Goal: Task Accomplishment & Management: Use online tool/utility

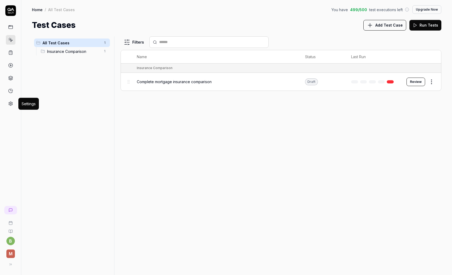
click at [11, 104] on icon at bounding box center [10, 103] width 5 height 5
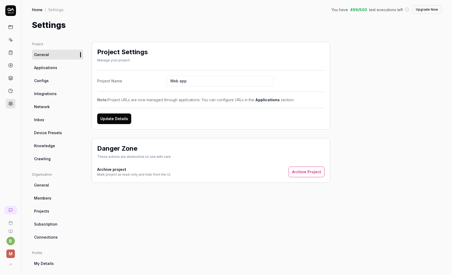
click at [50, 67] on span "Applications" at bounding box center [45, 68] width 23 height 6
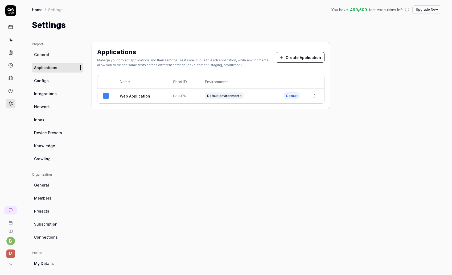
click at [314, 95] on html "b M Home / Settings You have 499 / 500 test executions left Upgrade Now Home / …" at bounding box center [226, 137] width 452 height 275
click at [277, 131] on div "Edit" at bounding box center [290, 131] width 62 height 12
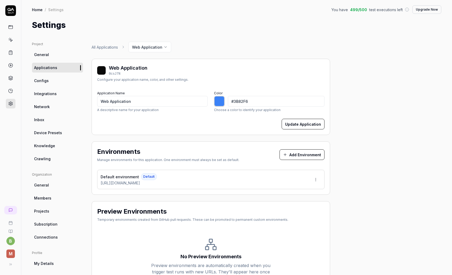
type input "*******"
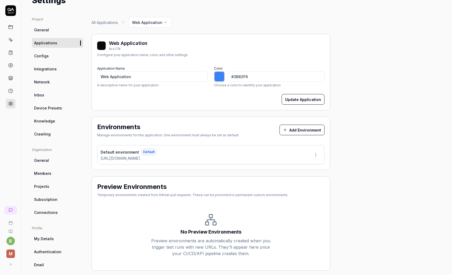
scroll to position [39, 0]
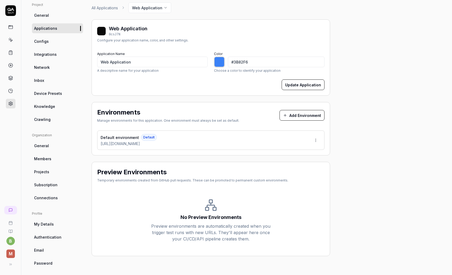
click at [315, 139] on html "b M Home / Settings You have 499 / 500 test executions left Upgrade Now Home / …" at bounding box center [226, 137] width 452 height 275
click at [296, 165] on div "Edit" at bounding box center [295, 165] width 54 height 12
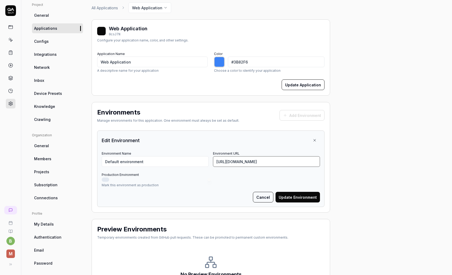
click at [236, 162] on input "https://www.magnolia.fr/" at bounding box center [266, 161] width 107 height 11
paste input "site.uat"
type input "https://site.uat.magnolia.fr/"
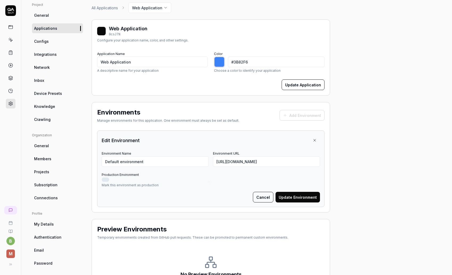
click at [307, 199] on button "Update Environment" at bounding box center [297, 197] width 44 height 11
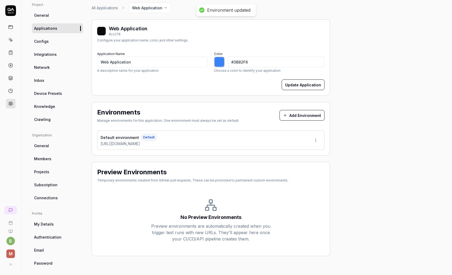
type input "*******"
click at [13, 10] on icon at bounding box center [10, 9] width 7 height 3
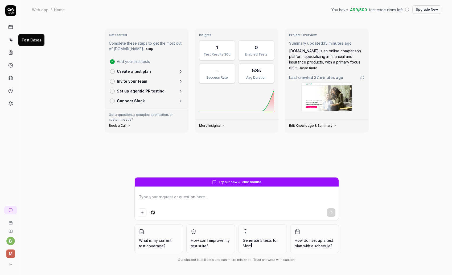
click at [10, 41] on icon at bounding box center [10, 40] width 5 height 5
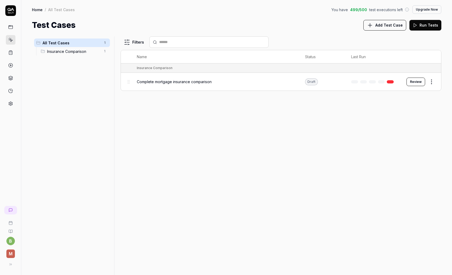
click at [180, 81] on span "Complete mortgage insurance comparison" at bounding box center [174, 82] width 75 height 6
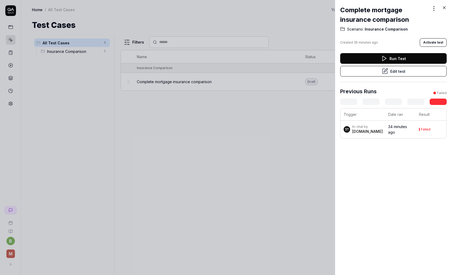
click at [394, 57] on button "Run Test" at bounding box center [393, 58] width 106 height 11
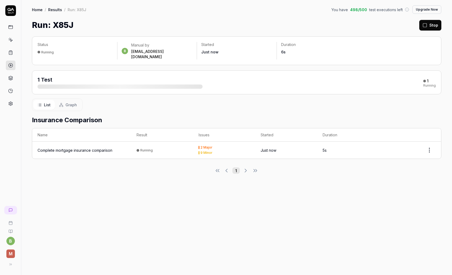
click at [430, 145] on html "b M Home / Results / Run: X85J You have 498 / 500 test executions left Upgrade …" at bounding box center [226, 137] width 452 height 275
click at [313, 186] on html "b M Home / Results / Run: X85J You have 498 / 500 test executions left Upgrade …" at bounding box center [226, 137] width 452 height 275
click at [97, 148] on div "Complete mortgage insurance comparison" at bounding box center [75, 151] width 75 height 6
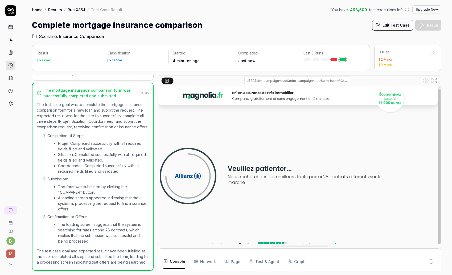
scroll to position [19, 0]
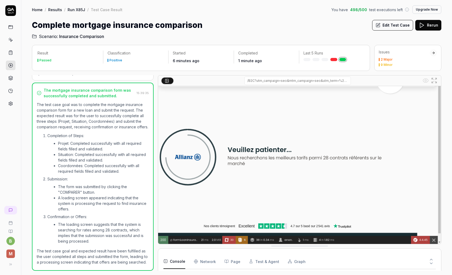
click at [396, 26] on button "Edit Test Case" at bounding box center [392, 25] width 41 height 11
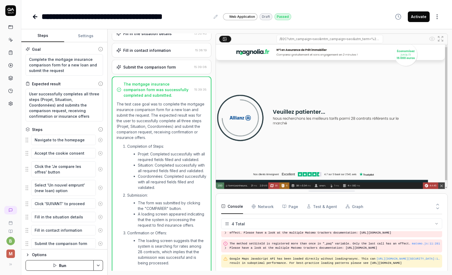
scroll to position [221, 0]
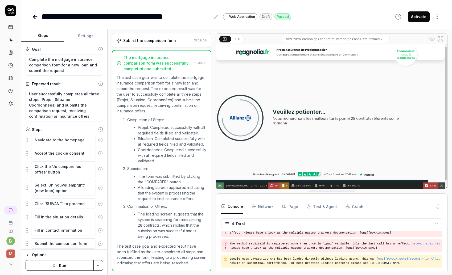
click at [35, 18] on icon at bounding box center [35, 17] width 6 height 6
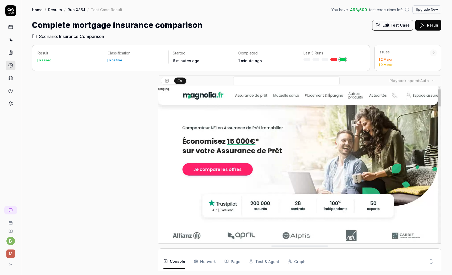
scroll to position [224, 0]
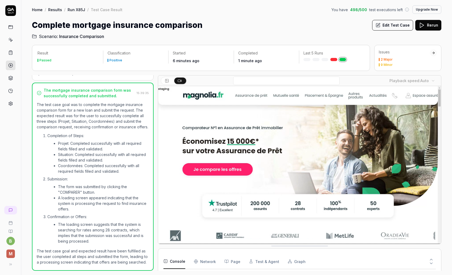
click at [52, 10] on link "Results" at bounding box center [55, 9] width 14 height 5
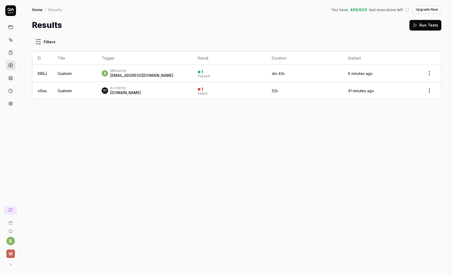
click at [36, 10] on link "Home" at bounding box center [37, 9] width 11 height 5
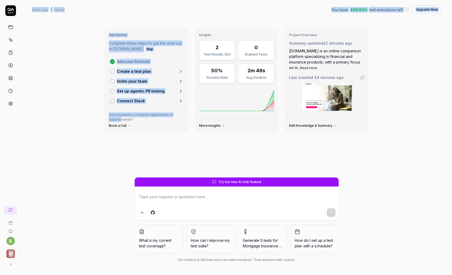
drag, startPoint x: 20, startPoint y: 119, endPoint x: 37, endPoint y: 118, distance: 16.8
click at [37, 118] on div "b M Web app / Home You have 498 / 500 test executions left Upgrade Now Web app …" at bounding box center [226, 137] width 452 height 275
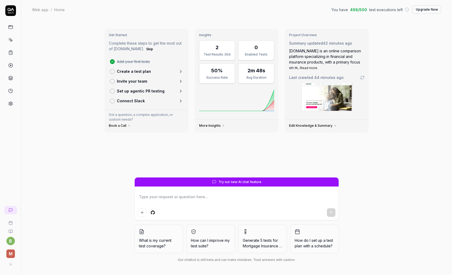
click at [31, 122] on div "Get Started Complete these steps to get the most out of QA.tech. Skip Add your …" at bounding box center [236, 147] width 430 height 256
click at [11, 53] on icon at bounding box center [10, 52] width 5 height 5
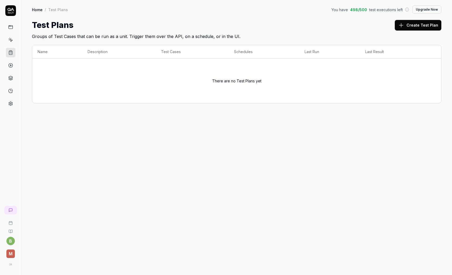
click at [14, 65] on link at bounding box center [11, 66] width 10 height 10
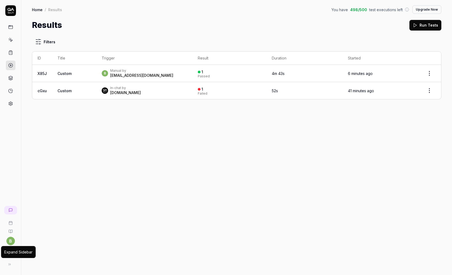
click at [10, 266] on icon at bounding box center [9, 265] width 4 height 4
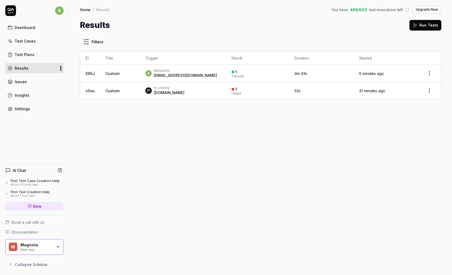
click at [34, 41] on div "Test Cases" at bounding box center [25, 41] width 21 height 6
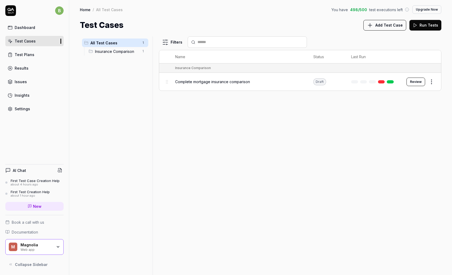
click at [431, 83] on html "b Dashboard Test Cases Test Plans Results Issues Insights Settings AI Chat Firs…" at bounding box center [226, 137] width 452 height 275
click at [52, 192] on html "b Dashboard Test Cases Test Plans Results Issues Insights Settings AI Chat Firs…" at bounding box center [226, 137] width 452 height 275
click at [36, 197] on div "about 1 hour ago" at bounding box center [30, 196] width 39 height 4
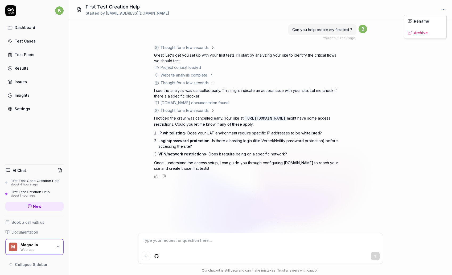
click at [441, 11] on html "b Dashboard Test Cases Test Plans Results Issues Insights Settings AI Chat Firs…" at bounding box center [226, 137] width 452 height 275
click at [423, 33] on div "Archive" at bounding box center [425, 33] width 42 height 12
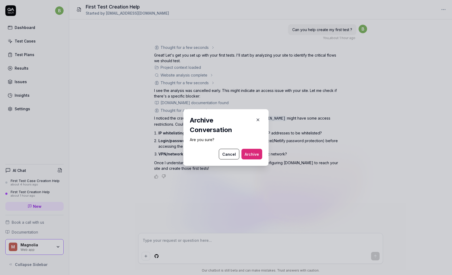
click at [256, 156] on button "Archive" at bounding box center [251, 154] width 21 height 11
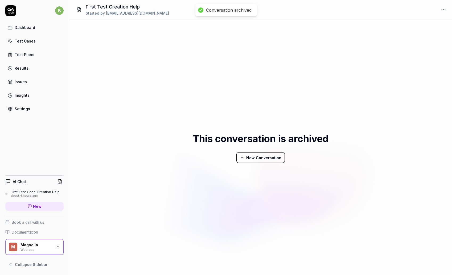
click at [35, 197] on div "about 4 hours ago" at bounding box center [35, 196] width 49 height 4
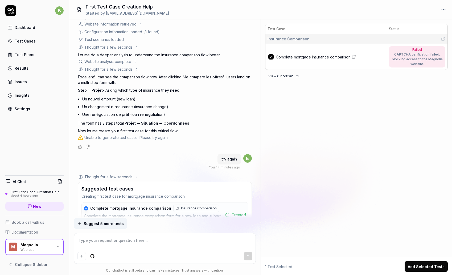
scroll to position [506, 0]
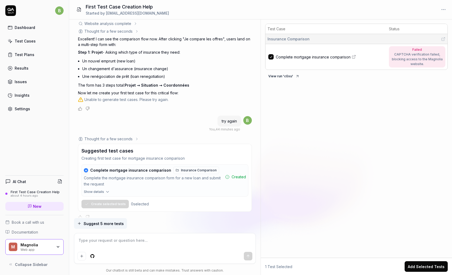
click at [116, 239] on textarea at bounding box center [164, 243] width 175 height 13
click at [31, 55] on div "Test Plans" at bounding box center [25, 55] width 20 height 6
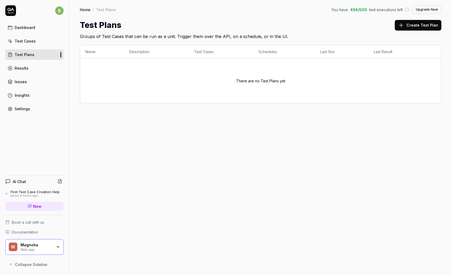
click at [32, 39] on div "Test Cases" at bounding box center [25, 41] width 21 height 6
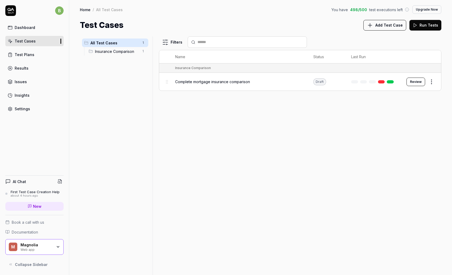
click at [431, 82] on html "b Dashboard Test Cases Test Plans Results Issues Insights Settings AI Chat Firs…" at bounding box center [226, 137] width 452 height 275
click at [399, 103] on div "Run Test" at bounding box center [409, 104] width 51 height 12
click at [426, 264] on button "View run" at bounding box center [424, 261] width 23 height 11
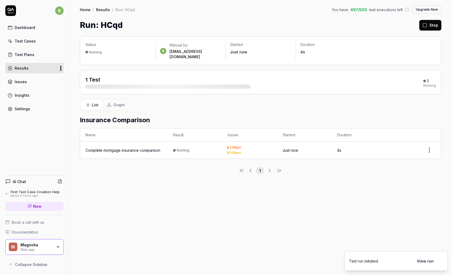
click at [127, 148] on div "Complete mortgage insurance comparison" at bounding box center [122, 151] width 75 height 6
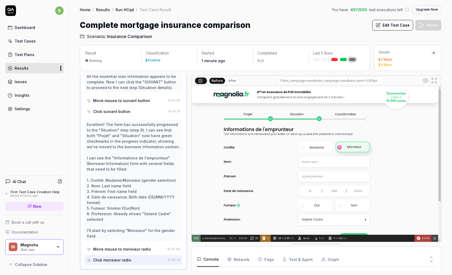
scroll to position [478, 0]
click at [400, 28] on button "Edit Test Case" at bounding box center [392, 25] width 41 height 11
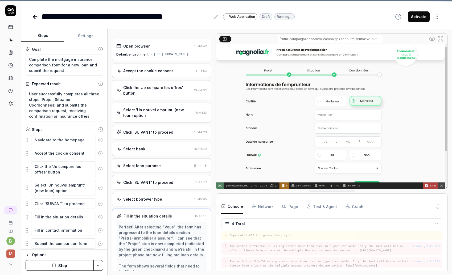
scroll to position [18, 0]
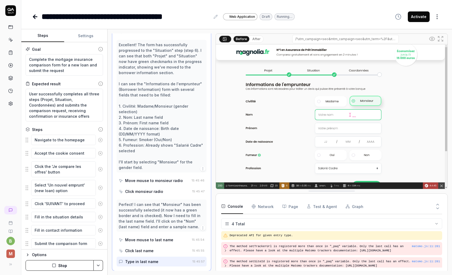
scroll to position [18, 0]
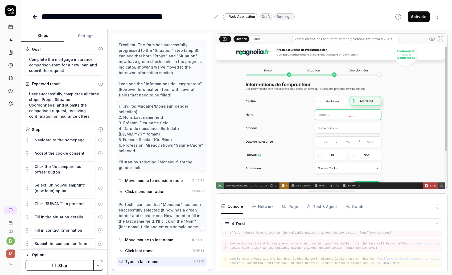
click at [35, 17] on icon at bounding box center [35, 17] width 6 height 6
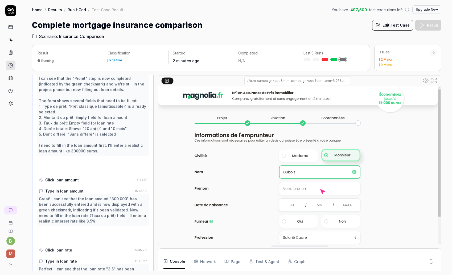
scroll to position [18, 0]
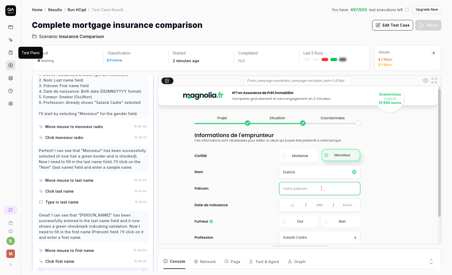
click at [13, 53] on icon at bounding box center [10, 52] width 5 height 5
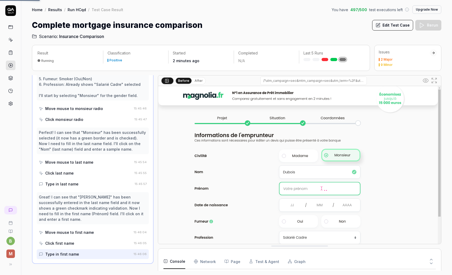
scroll to position [0, 0]
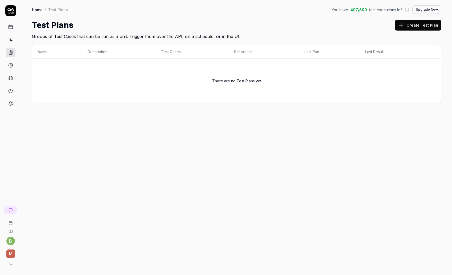
click at [13, 39] on icon at bounding box center [10, 40] width 5 height 5
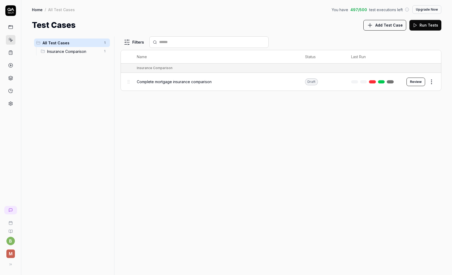
click at [10, 264] on icon at bounding box center [11, 265] width 4 height 4
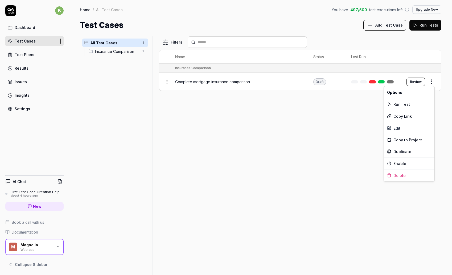
click at [434, 83] on html "b Dashboard Test Cases Test Plans Results Issues Insights Settings AI Chat Firs…" at bounding box center [226, 137] width 452 height 275
click at [402, 127] on div "Edit" at bounding box center [409, 128] width 51 height 12
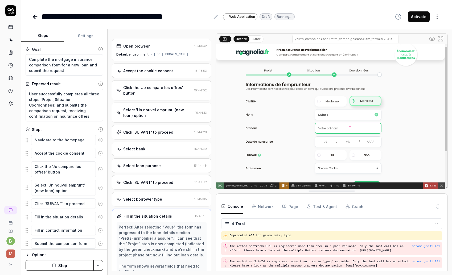
scroll to position [18, 0]
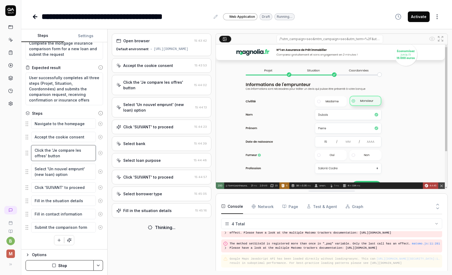
scroll to position [28, 0]
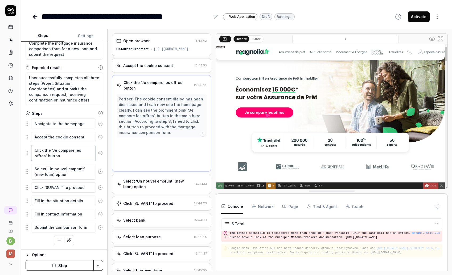
click at [81, 154] on textarea "Click the 'Je compare les offres' button" at bounding box center [63, 153] width 65 height 16
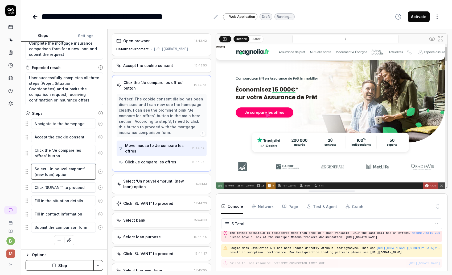
click at [79, 171] on textarea "Select 'Un nouvel emprunt' (new loan) option" at bounding box center [63, 172] width 65 height 16
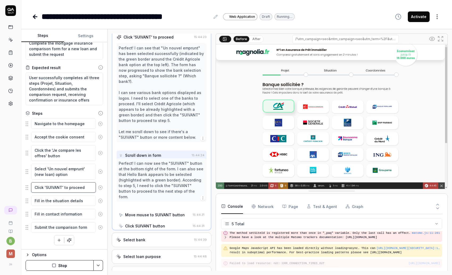
click at [77, 189] on textarea "Click 'SUIVANT' to proceed" at bounding box center [63, 187] width 65 height 10
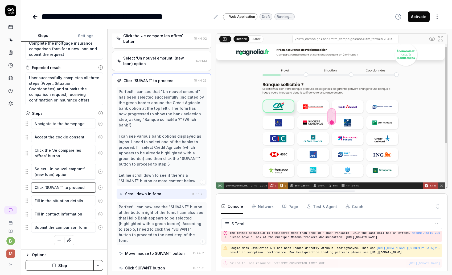
scroll to position [43, 0]
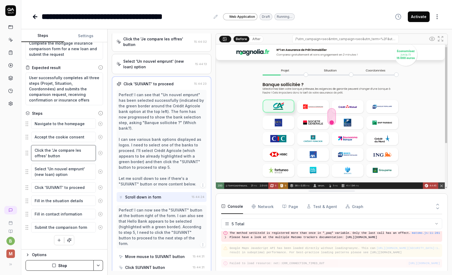
click at [65, 149] on textarea "Click the 'Je compare les offres' button" at bounding box center [63, 153] width 65 height 16
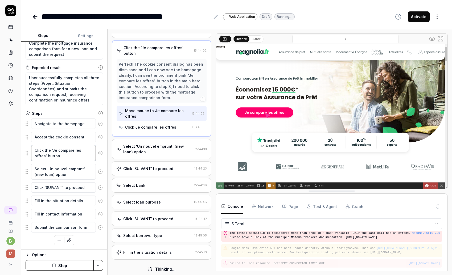
scroll to position [37, 0]
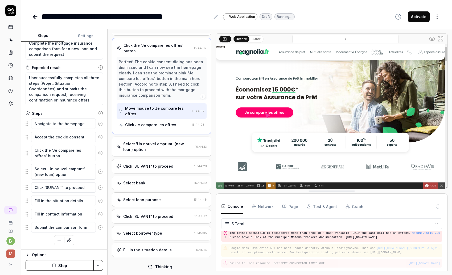
click at [168, 152] on div "Select 'Un nouvel emprunt' (new loan) option" at bounding box center [158, 146] width 70 height 11
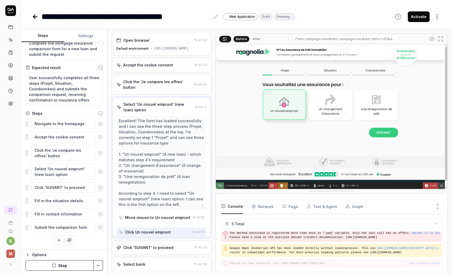
scroll to position [0, 0]
click at [155, 149] on div "Excellent! The form has loaded successfully and I can see the three-step proces…" at bounding box center [162, 163] width 86 height 89
click at [202, 209] on icon "button" at bounding box center [203, 206] width 4 height 4
click at [171, 186] on div "Excellent! The form has loaded successfully and I can see the three-step proces…" at bounding box center [162, 163] width 86 height 89
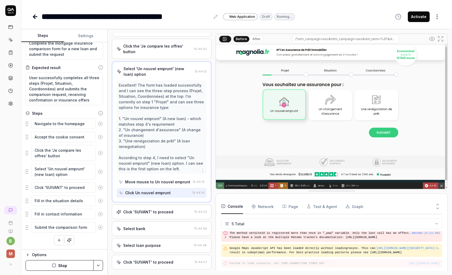
scroll to position [38, 0]
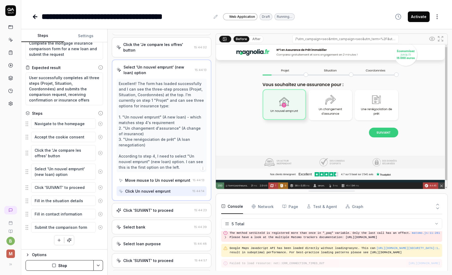
click at [167, 183] on div "Move mouse to Un nouvel emprunt" at bounding box center [157, 181] width 65 height 6
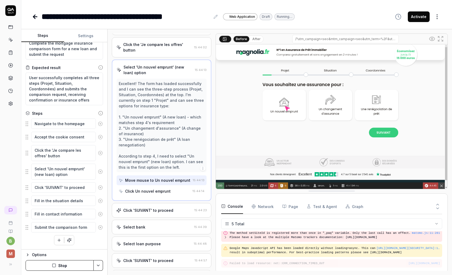
click at [164, 194] on div "Click Un nouvel emprunt" at bounding box center [147, 192] width 45 height 6
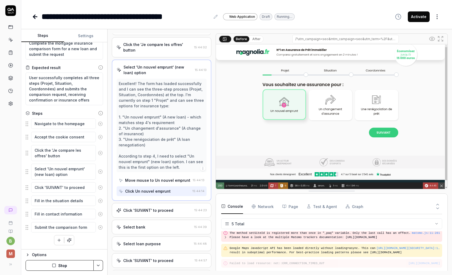
click at [161, 213] on div "Click 'SUIVANT' to proceed" at bounding box center [148, 211] width 50 height 6
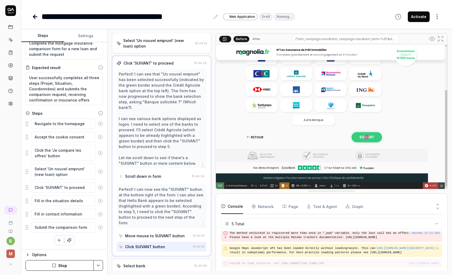
scroll to position [63, 0]
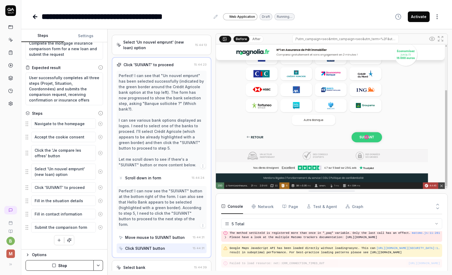
click at [175, 121] on div "Perfect! I can see that "Un nouvel emprunt" has been selected successfully (ind…" at bounding box center [162, 120] width 86 height 95
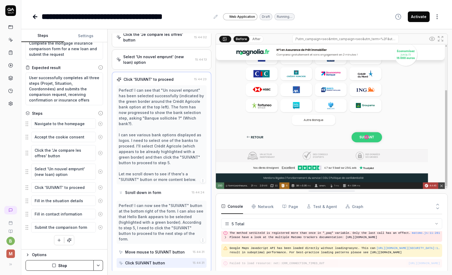
scroll to position [39, 0]
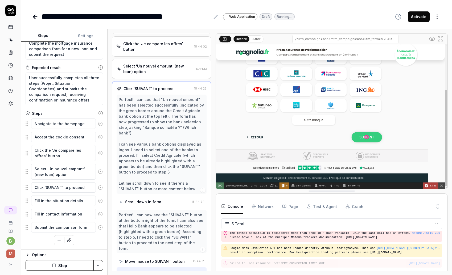
click at [203, 248] on icon "button" at bounding box center [203, 250] width 4 height 4
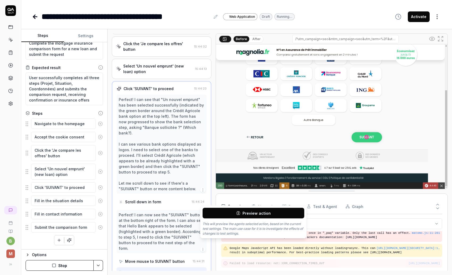
click at [179, 224] on div "Perfect! I can now see the "SUIVANT" button at the bottom right of the form. I …" at bounding box center [162, 231] width 86 height 39
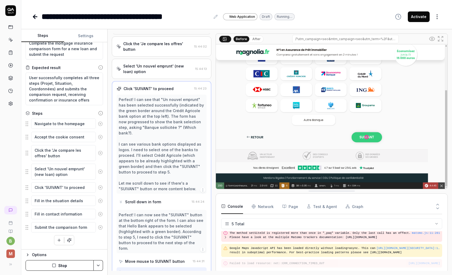
click at [168, 201] on div "Scroll down in form" at bounding box center [154, 202] width 71 height 10
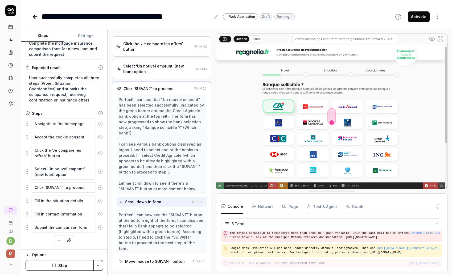
click at [121, 201] on icon at bounding box center [121, 202] width 4 height 4
click at [168, 198] on div "Scroll down in form" at bounding box center [154, 202] width 71 height 10
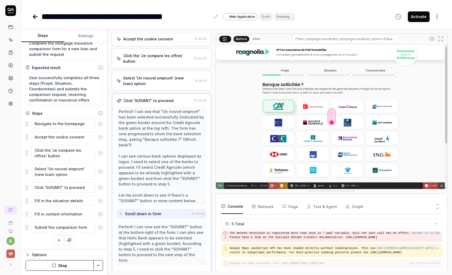
scroll to position [0, 0]
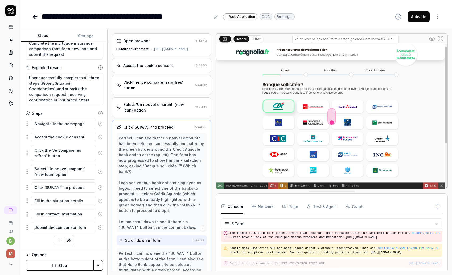
click at [439, 16] on html "**********" at bounding box center [226, 137] width 452 height 275
click at [336, 22] on html "**********" at bounding box center [226, 137] width 452 height 275
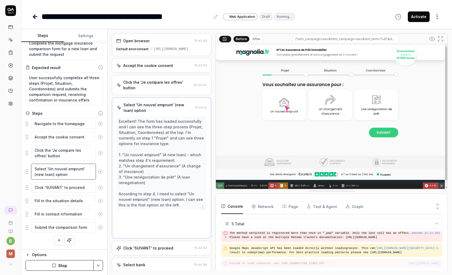
click at [71, 173] on textarea "Select 'Un nouvel emprunt' (new loan) option" at bounding box center [63, 172] width 65 height 16
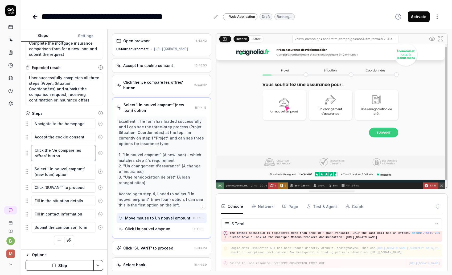
click at [66, 155] on textarea "Click the 'Je compare les offres' button" at bounding box center [63, 153] width 65 height 16
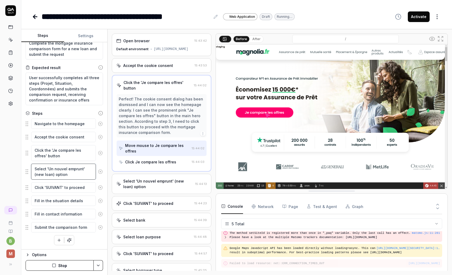
click at [67, 177] on textarea "Select 'Un nouvel emprunt' (new loan) option" at bounding box center [63, 172] width 65 height 16
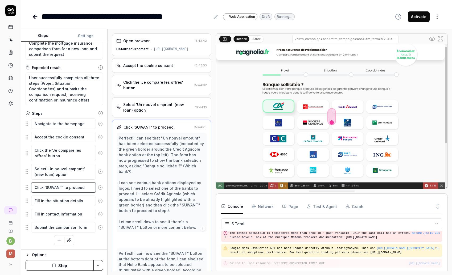
click at [70, 189] on textarea "Click 'SUIVANT' to proceed" at bounding box center [63, 187] width 65 height 10
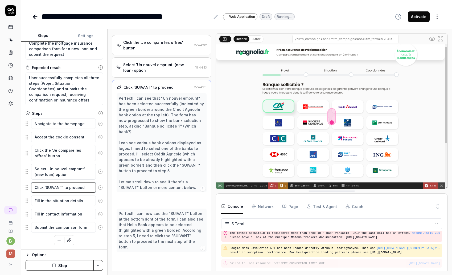
scroll to position [43, 0]
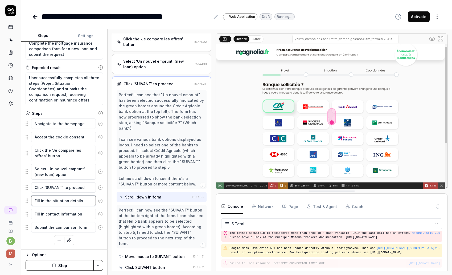
click at [72, 200] on textarea "Fill in the situation details" at bounding box center [63, 201] width 65 height 10
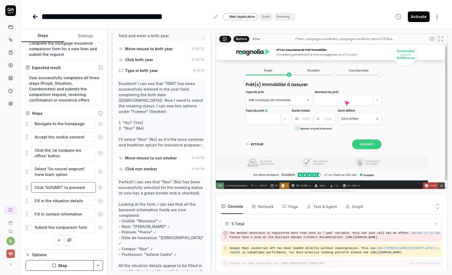
click at [72, 188] on textarea "Click 'SUIVANT' to proceed" at bounding box center [63, 187] width 65 height 10
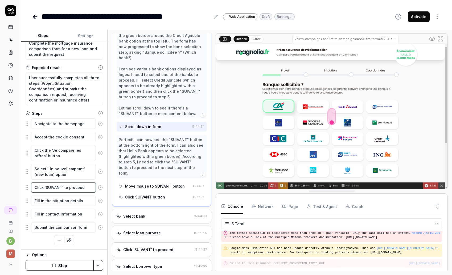
scroll to position [114, 0]
click at [157, 213] on div "Select bank" at bounding box center [154, 216] width 76 height 6
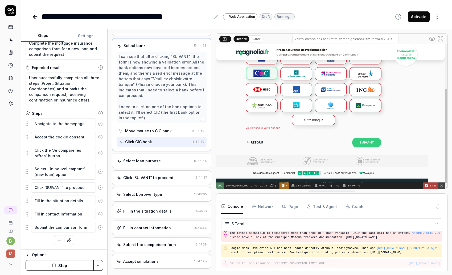
scroll to position [102, 0]
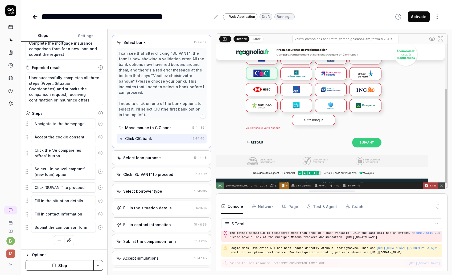
click at [169, 161] on div "Select loan purpose" at bounding box center [153, 158] width 75 height 6
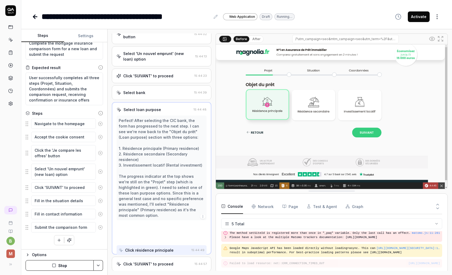
scroll to position [28, 0]
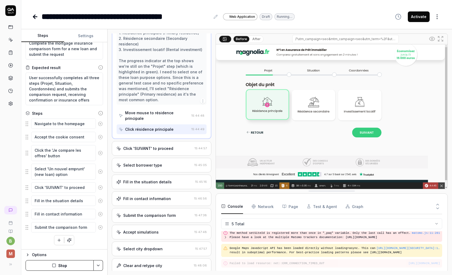
click at [168, 146] on div "Click 'SUIVANT' to proceed" at bounding box center [148, 149] width 50 height 6
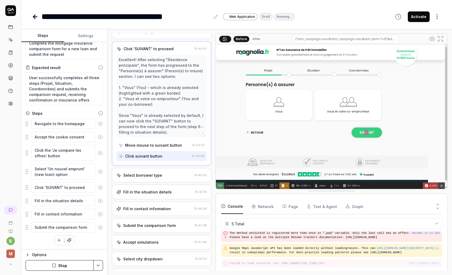
scroll to position [131, 0]
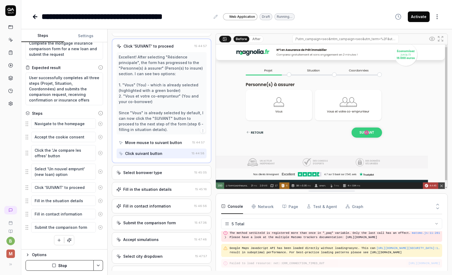
click at [171, 176] on div "Select borrower type" at bounding box center [154, 173] width 76 height 6
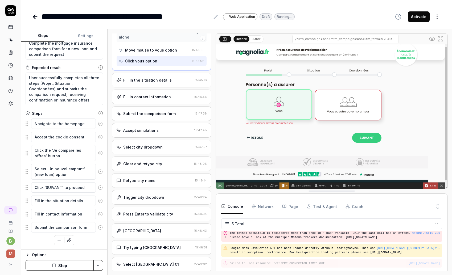
scroll to position [235, 0]
click at [169, 263] on div "Select Paris 01" at bounding box center [154, 264] width 76 height 6
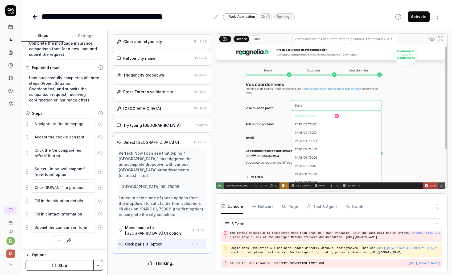
scroll to position [280, 0]
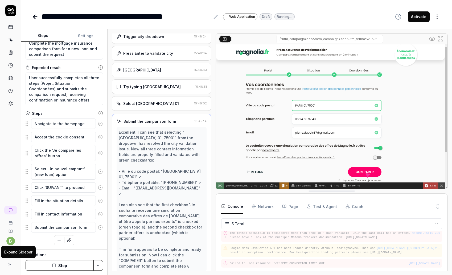
click at [11, 266] on icon at bounding box center [9, 265] width 4 height 4
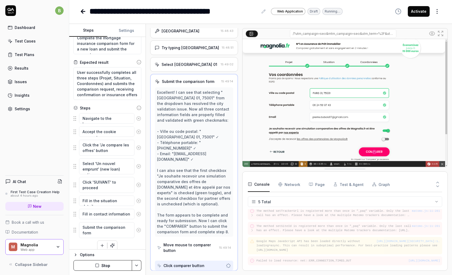
scroll to position [325, 0]
click at [30, 44] on div "Test Cases" at bounding box center [25, 41] width 21 height 6
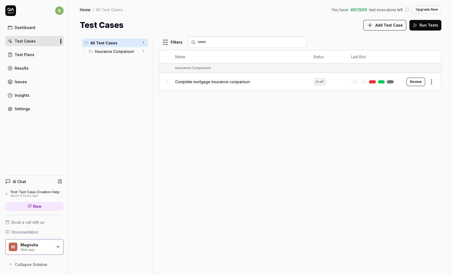
click at [33, 68] on link "Results" at bounding box center [34, 68] width 58 height 10
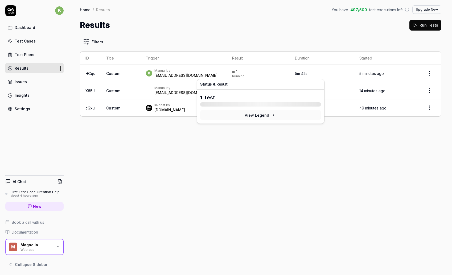
click at [260, 72] on div "1 Running" at bounding box center [258, 73] width 52 height 9
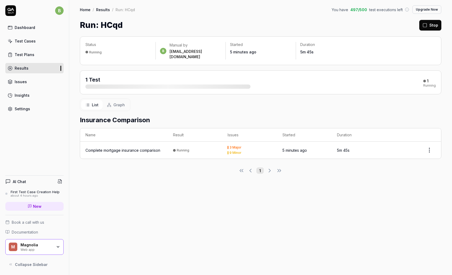
click at [128, 148] on div "Complete mortgage insurance comparison" at bounding box center [122, 151] width 75 height 6
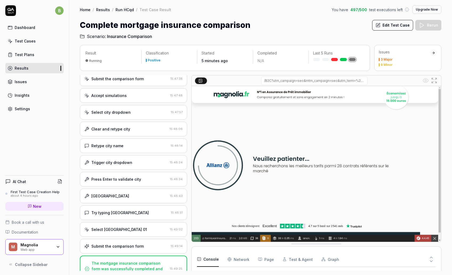
scroll to position [328, 0]
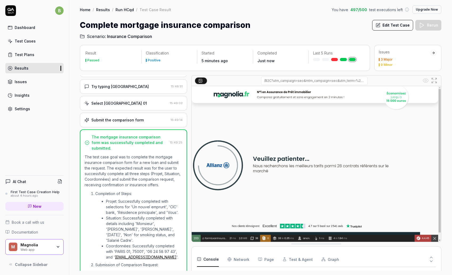
click at [34, 69] on link "Results" at bounding box center [34, 68] width 58 height 10
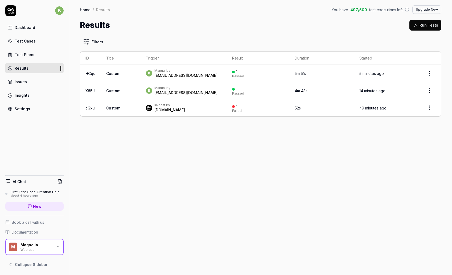
click at [28, 41] on div "Test Cases" at bounding box center [25, 41] width 21 height 6
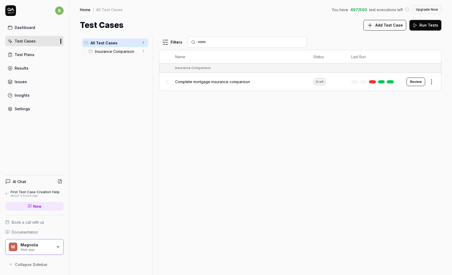
click at [393, 25] on span "Add Test Case" at bounding box center [388, 25] width 27 height 6
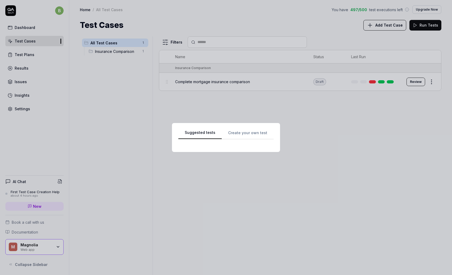
click at [238, 15] on div "Suggested tests Suggested tests Create your own test" at bounding box center [226, 137] width 452 height 275
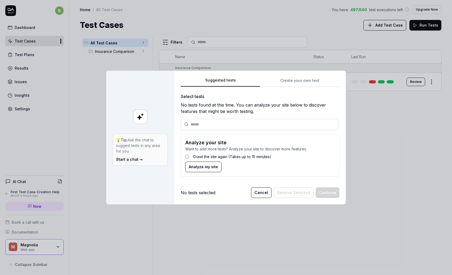
click at [262, 192] on button "Cancel" at bounding box center [261, 193] width 20 height 11
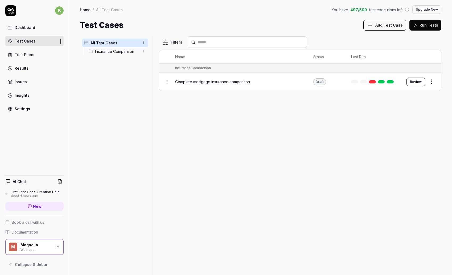
click at [41, 191] on div "First Test Case Creation Help" at bounding box center [35, 192] width 49 height 4
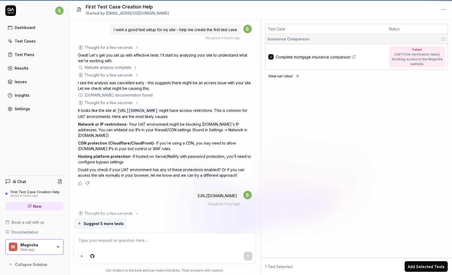
scroll to position [506, 0]
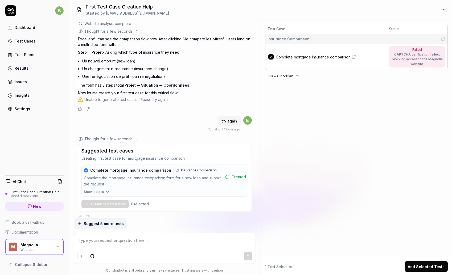
click at [117, 226] on span "Suggest 5 more tests" at bounding box center [104, 224] width 40 height 6
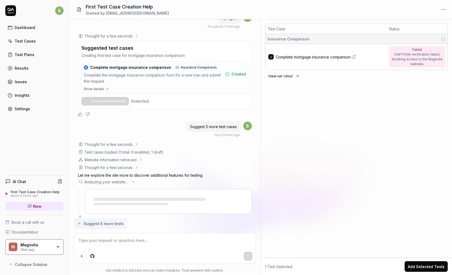
scroll to position [630, 0]
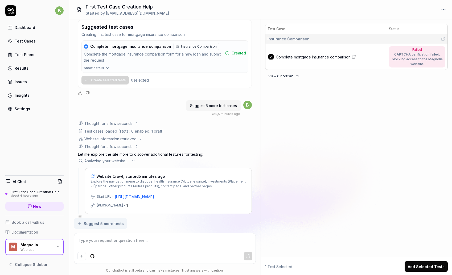
click at [31, 196] on div "about 4 hours ago" at bounding box center [35, 196] width 49 height 4
type textarea "*"
click at [182, 245] on textarea at bounding box center [164, 243] width 175 height 13
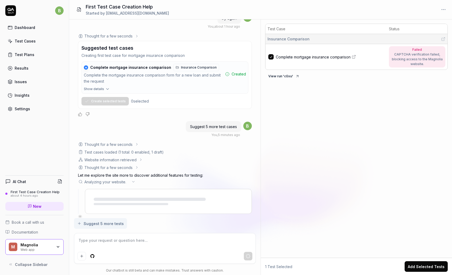
scroll to position [630, 0]
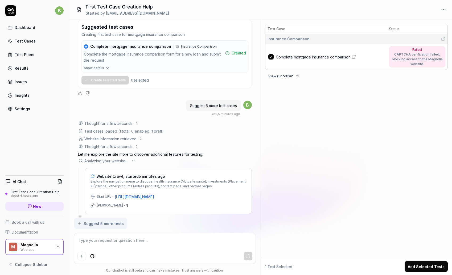
click at [150, 214] on div "I want a good test setup for my site - help me create the first test case You ,…" at bounding box center [164, 118] width 191 height 199
click at [79, 216] on div at bounding box center [80, 217] width 2 height 2
type textarea "*"
click at [119, 237] on textarea at bounding box center [164, 243] width 175 height 13
type textarea "s"
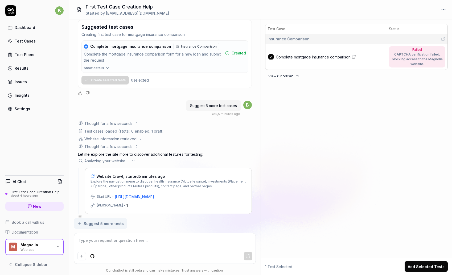
type textarea "*"
type textarea "st"
type textarea "*"
type textarea "stp"
type textarea "*"
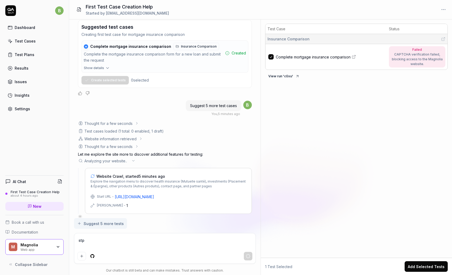
type textarea "stp^"
type textarea "*"
type textarea "stp"
type textarea "*"
type textarea "st"
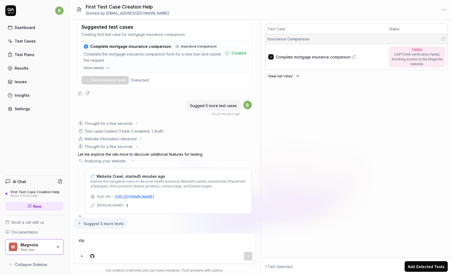
type textarea "*"
type textarea "sto"
type textarea "*"
type textarea "stop"
type textarea "*"
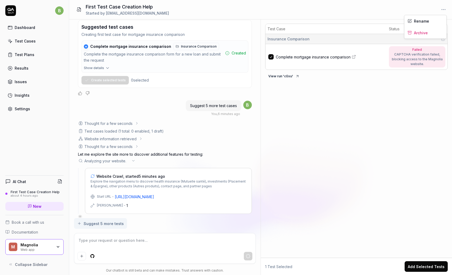
click at [442, 7] on html "b Dashboard Test Cases Test Plans Results Issues Insights Settings AI Chat Firs…" at bounding box center [226, 137] width 452 height 275
click at [343, 129] on html "b Dashboard Test Cases Test Plans Results Issues Insights Settings AI Chat Firs…" at bounding box center [226, 137] width 452 height 275
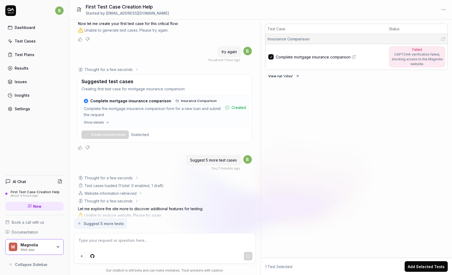
scroll to position [582, 0]
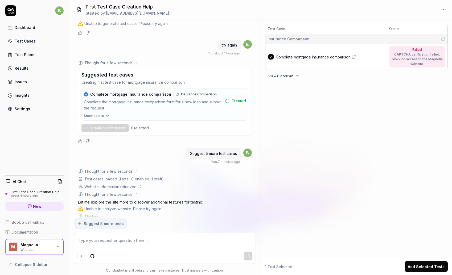
click at [110, 241] on textarea at bounding box center [164, 243] width 175 height 13
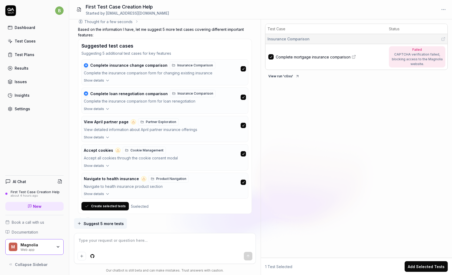
scroll to position [779, 0]
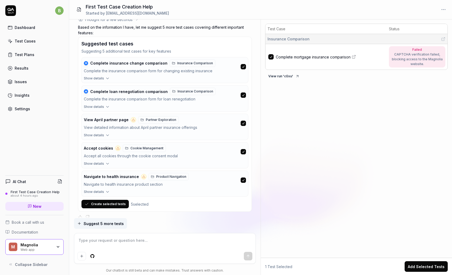
click at [105, 133] on icon "button" at bounding box center [107, 135] width 5 height 5
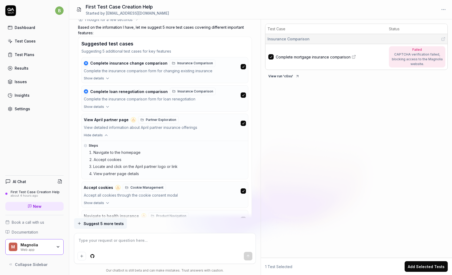
click at [105, 135] on icon "button" at bounding box center [106, 135] width 2 height 1
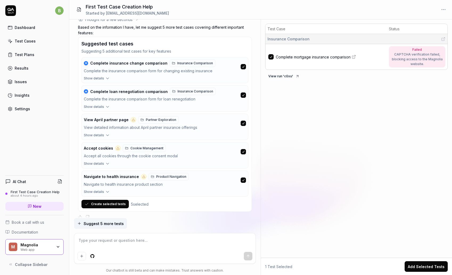
type textarea "*"
click at [112, 242] on textarea at bounding box center [164, 243] width 175 height 13
type textarea "i"
type textarea "*"
type textarea "i"
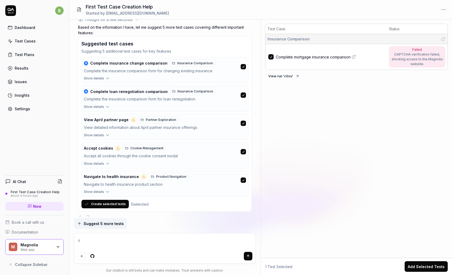
type textarea "*"
type textarea "i n"
type textarea "*"
type textarea "i ne"
type textarea "*"
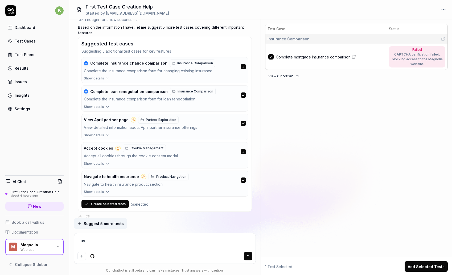
type textarea "i nee"
type textarea "*"
type textarea "i need"
type textarea "*"
type textarea "i need"
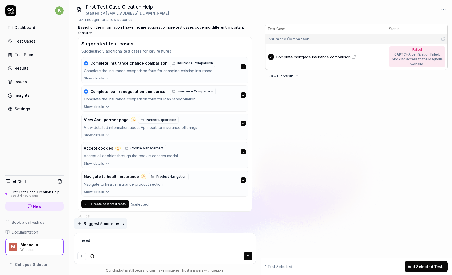
type textarea "*"
type textarea "i need t"
type textarea "*"
type textarea "i need to"
type textarea "*"
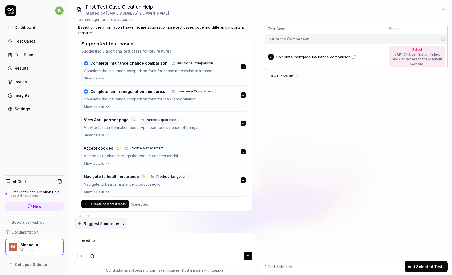
type textarea "i need to"
type textarea "*"
type textarea "i need to g"
type textarea "*"
type textarea "i need to go"
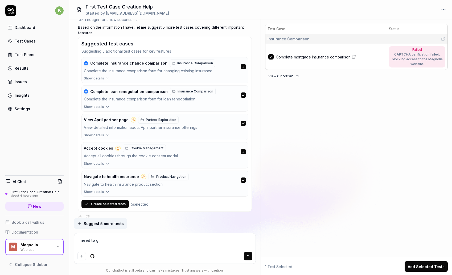
type textarea "*"
type textarea "i need to go"
type textarea "*"
type textarea "i need to go f"
type textarea "*"
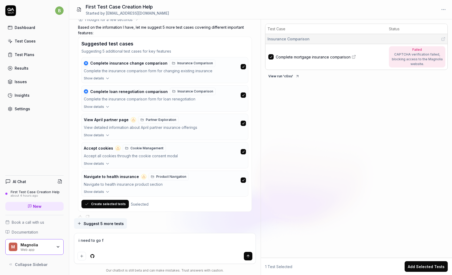
type textarea "i need to go fu"
type textarea "*"
type textarea "i need to go fur"
type textarea "*"
type textarea "i need to go furt"
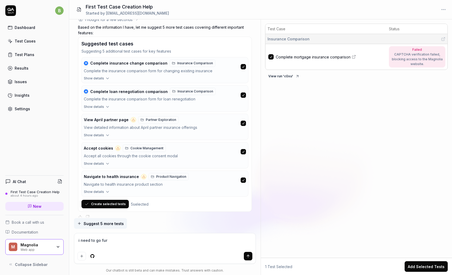
type textarea "*"
type textarea "i need to go furth"
type textarea "*"
type textarea "i need to go furthe"
type textarea "*"
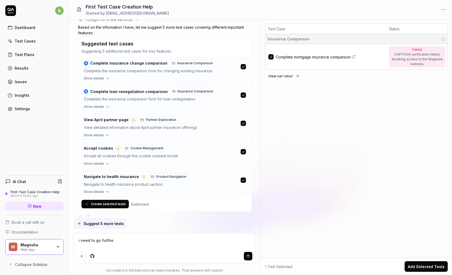
type textarea "i need to go further"
type textarea "*"
type textarea "i need to go further"
type textarea "*"
type textarea "i need to go further a"
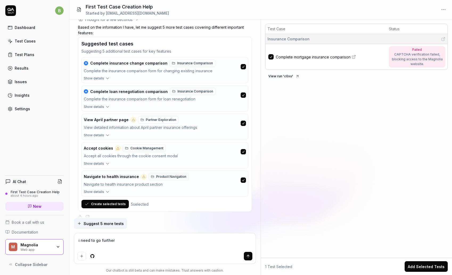
type textarea "*"
type textarea "i need to go further af"
type textarea "*"
type textarea "i need to go further aft"
type textarea "*"
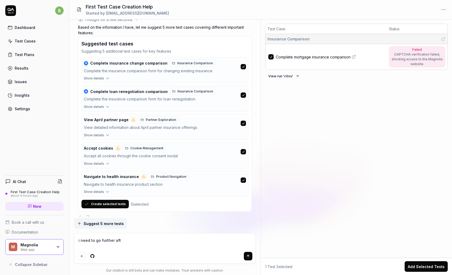
type textarea "i need to go further afte"
type textarea "*"
type textarea "i need to go further after"
type textarea "*"
type textarea "i need to go further after"
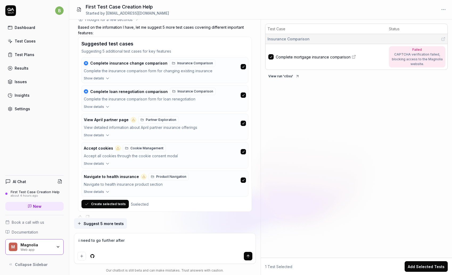
type textarea "*"
type textarea "i need to go further after t"
type textarea "*"
type textarea "i need to go further after th"
type textarea "*"
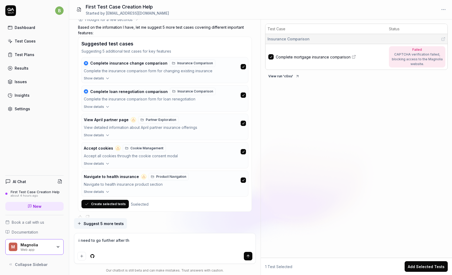
type textarea "i need to go further after the"
type textarea "*"
type textarea "i need to go further after the"
type textarea "*"
type textarea "i need to go further after the m"
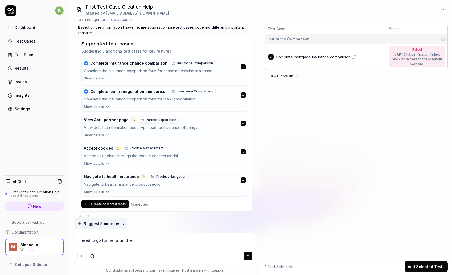
type textarea "*"
type textarea "i need to go further after the mo"
type textarea "*"
type textarea "i need to go further after the mor"
type textarea "*"
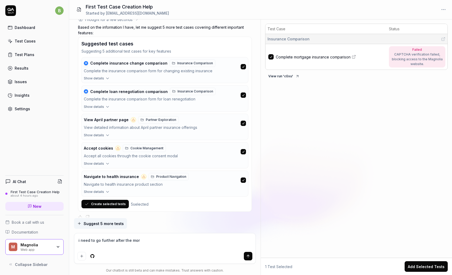
type textarea "i need to go further after the morg"
type textarea "*"
type textarea "i need to go further after the morga"
type textarea "*"
type textarea "i need to go further after the morgag"
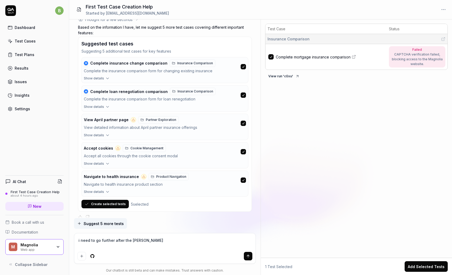
type textarea "*"
type textarea "i need to go further after the morgage"
type textarea "*"
type textarea "i need to go further after the morgage"
type textarea "*"
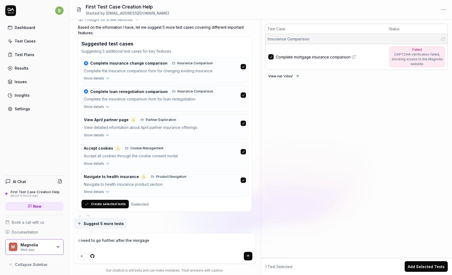
type textarea "i need to go further after the morgage c"
type textarea "*"
type textarea "i need to go further after the morgage co"
type textarea "*"
type textarea "i need to go further after the morgage com"
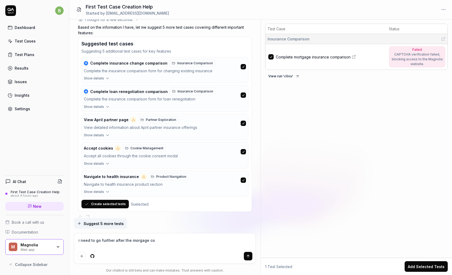
type textarea "*"
type textarea "i need to go further after the morgage comp"
type textarea "*"
type textarea "i need to go further after the morgage compa"
type textarea "*"
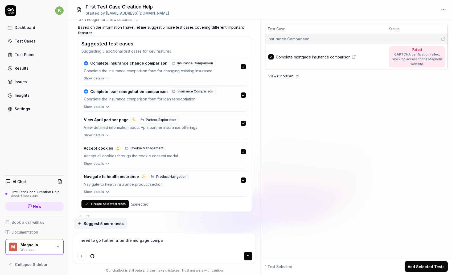
type textarea "i need to go further after the morgage compar"
type textarea "*"
type textarea "i need to go further after the morgage compara"
type textarea "*"
click at [136, 241] on textarea "i need to go further after the morgage compara" at bounding box center [164, 243] width 175 height 13
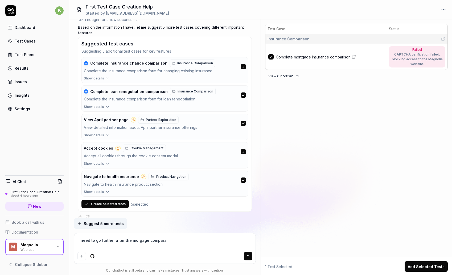
type textarea "i need to go further after the mortgage compara"
type textarea "*"
click at [181, 239] on textarea "i need to go further after the mortgage compara" at bounding box center [164, 243] width 175 height 13
type textarea "i need to go further after the mortgage comparao"
type textarea "*"
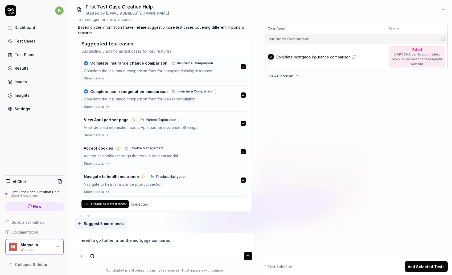
type textarea "i need to go further after the mortgage compara"
type textarea "*"
type textarea "i need to go further after the mortgage compar"
type textarea "*"
type textarea "i need to go further after the mortgage compari"
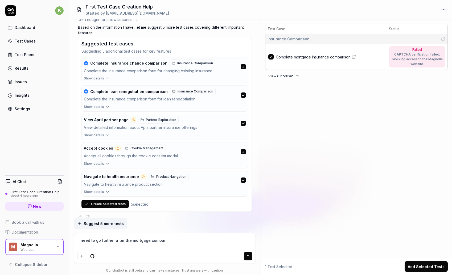
type textarea "*"
type textarea "i need to go further after the mortgage comparis"
type textarea "*"
type textarea "i need to go further after the mortgage comparisi"
type textarea "*"
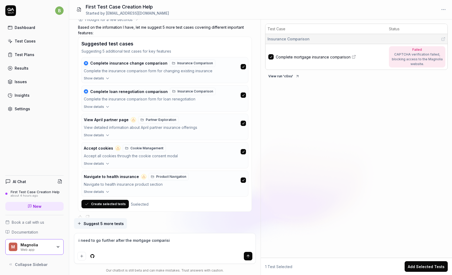
type textarea "i need to go further after the mortgage comparis"
type textarea "*"
type textarea "i need to go further after the mortgage compariso"
type textarea "*"
type textarea "i need to go further after the mortgage comparison"
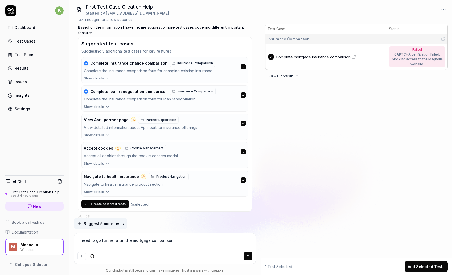
type textarea "*"
type textarea "i need to go further after the mortgage comparison"
type textarea "*"
type textarea "i need to go further after the mortgage comparison a"
type textarea "*"
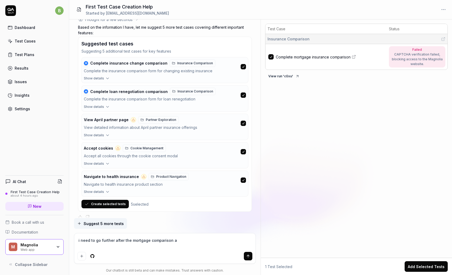
type textarea "i need to go further after the mortgage comparison an"
type textarea "*"
type textarea "i need to go further after the mortgage comparison and"
type textarea "*"
type textarea "i need to go further after the mortgage comparison and"
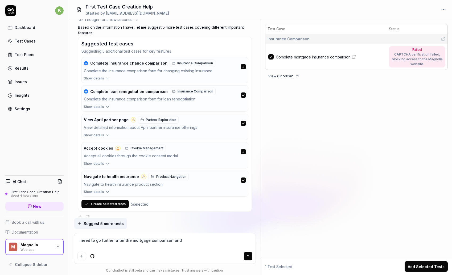
type textarea "*"
type textarea "i need to go further after the mortgage comparison and c"
type textarea "*"
type textarea "i need to go further after the mortgage comparison and ch"
type textarea "*"
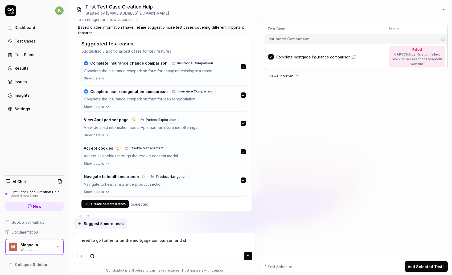
type textarea "i need to go further after the mortgage comparison and chc"
type textarea "*"
type textarea "i need to go further after the mortgage comparison and ch"
type textarea "*"
type textarea "i need to go further after the mortgage comparison and che"
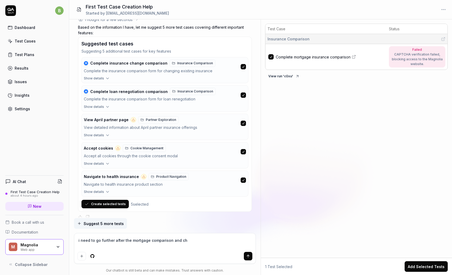
type textarea "*"
type textarea "i need to go further after the mortgage comparison and chec"
type textarea "*"
type textarea "i need to go further after the mortgage comparison and check"
type textarea "*"
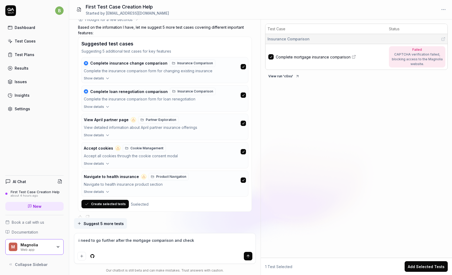
type textarea "i need to go further after the mortgage comparison and check"
type textarea "*"
type textarea "i need to go further after the mortgage comparison and check t"
type textarea "*"
type textarea "i need to go further after the mortgage comparison and check th"
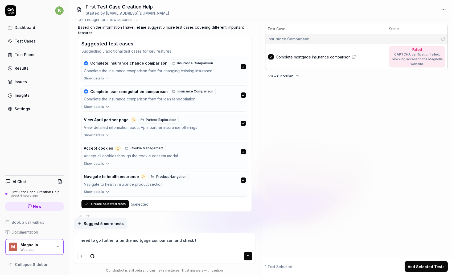
type textarea "*"
type textarea "i need to go further after the mortgage comparison and check the"
type textarea "*"
type textarea "i need to go further after the mortgage comparison and check the"
type textarea "*"
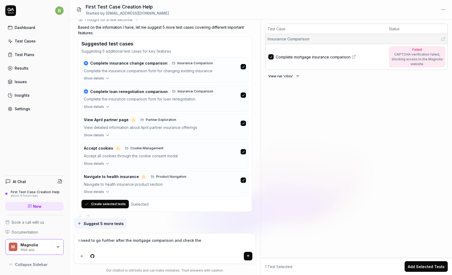
type textarea "i need to go further after the mortgage comparison and check the p"
type textarea "*"
type textarea "i need to go further after the mortgage comparison and check the pr"
type textarea "*"
type textarea "i need to go further after the mortgage comparison and check the pri"
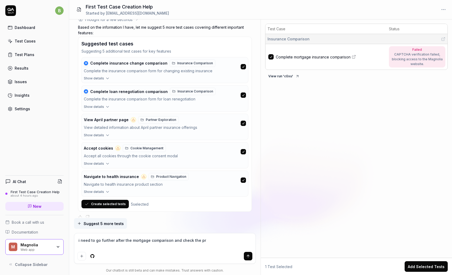
type textarea "*"
type textarea "i need to go further after the mortgage comparison and check the pric"
type textarea "*"
type textarea "i need to go further after the mortgage comparison and check the price"
type textarea "*"
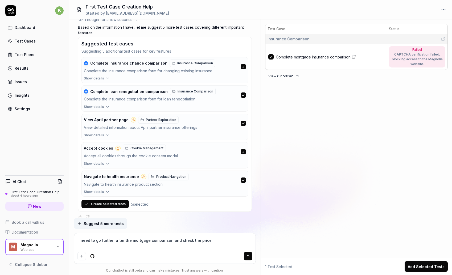
type textarea "i need to go further after the mortgage comparison and check the prices"
type textarea "*"
type textarea "i need to go further after the mortgage comparison and check the pricess"
type textarea "*"
type textarea "i need to go further after the mortgage comparison and check the pricess"
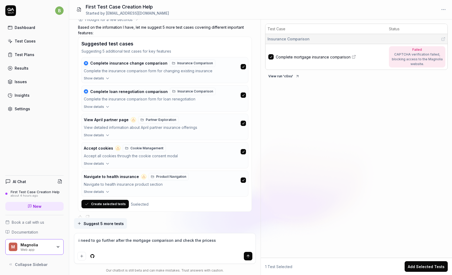
type textarea "*"
type textarea "i need to go further after the mortgage comparison and check the pricess"
type textarea "*"
type textarea "i need to go further after the mortgage comparison and check the prices"
type textarea "*"
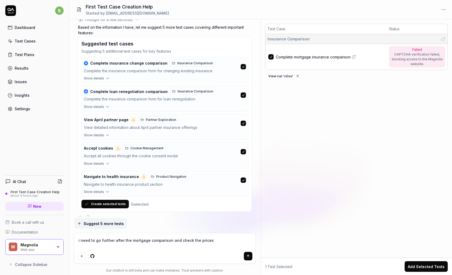
type textarea "i need to go further after the mortgage comparison and check the prices"
type textarea "*"
type textarea "i need to go further after the mortgage comparison and check the prices s"
type textarea "*"
type textarea "i need to go further after the mortgage comparison and check the prices su"
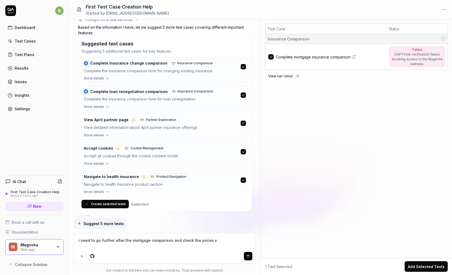
type textarea "*"
type textarea "i need to go further after the mortgage comparison and check the prices sug"
type textarea "*"
type textarea "i need to go further after the mortgage comparison and check the prices sugg"
type textarea "*"
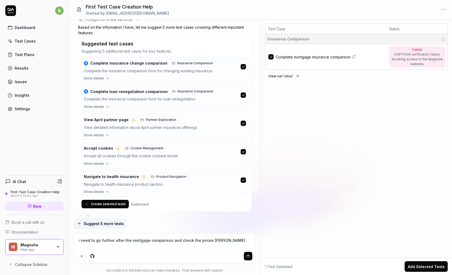
type textarea "i need to go further after the mortgage comparison and check the prices sugge"
type textarea "*"
type textarea "i need to go further after the mortgage comparison and check the prices sugges"
type textarea "*"
type textarea "i need to go further after the mortgage comparison and check the prices suggest"
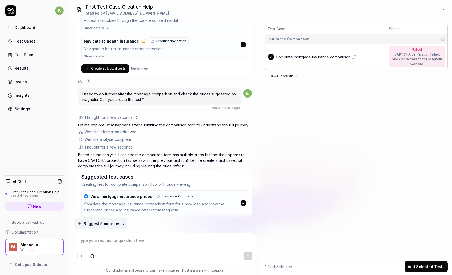
scroll to position [941, 0]
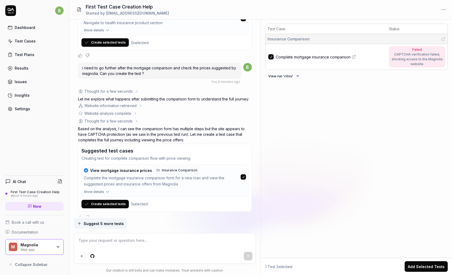
click at [105, 190] on icon "button" at bounding box center [107, 192] width 5 height 5
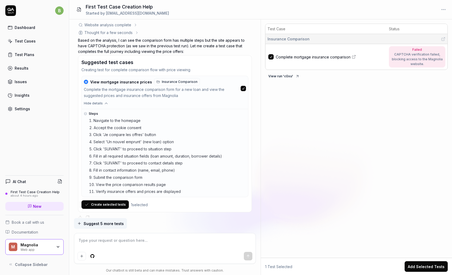
scroll to position [1030, 0]
click at [116, 200] on button "Create selected tests" at bounding box center [104, 204] width 47 height 9
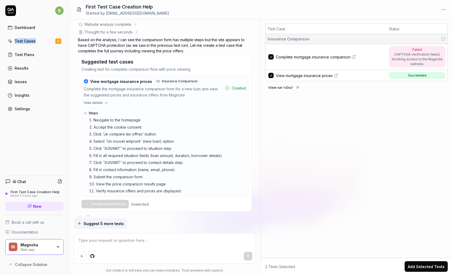
click at [29, 39] on div "Test Cases" at bounding box center [25, 41] width 21 height 6
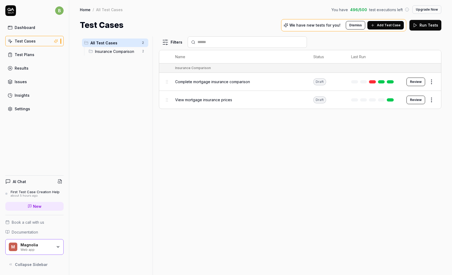
click at [28, 52] on div "Test Plans" at bounding box center [25, 55] width 20 height 6
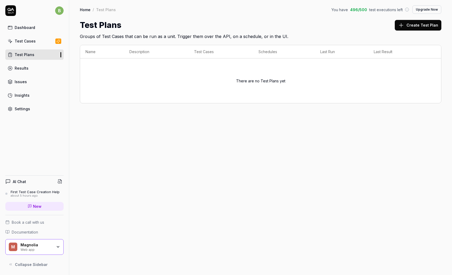
click at [17, 67] on div "Results" at bounding box center [22, 68] width 14 height 6
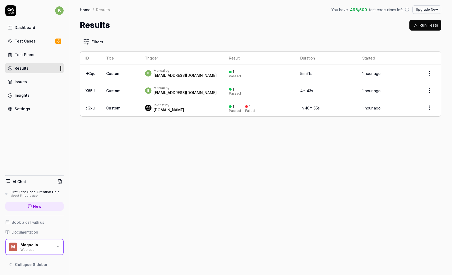
click at [210, 73] on div "b Manual by bilal.ajaj@magnolia.fr" at bounding box center [181, 74] width 73 height 10
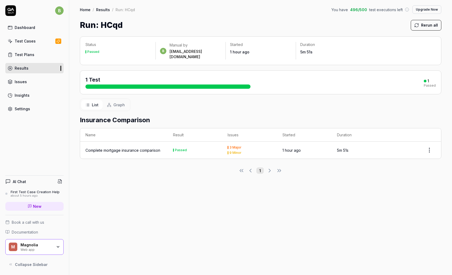
click at [117, 148] on div "Complete mortgage insurance comparison" at bounding box center [122, 151] width 75 height 6
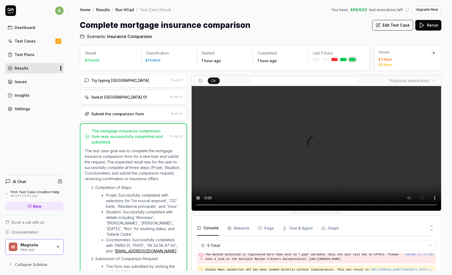
scroll to position [255, 0]
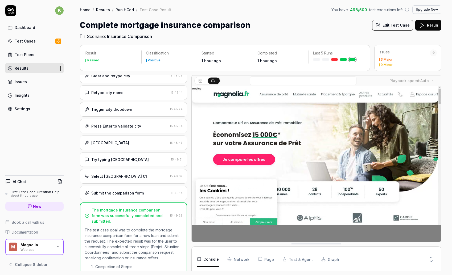
click at [137, 193] on div "Submit the comparison form" at bounding box center [117, 193] width 52 height 6
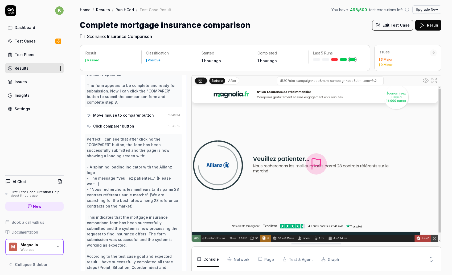
scroll to position [483, 0]
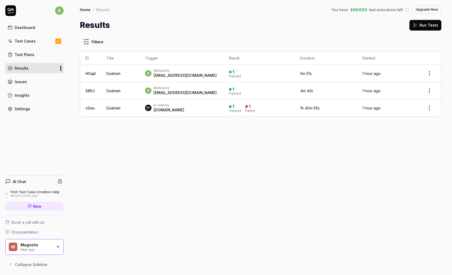
click at [194, 71] on div "b Manual by bilal.ajaj@magnolia.fr" at bounding box center [181, 74] width 73 height 10
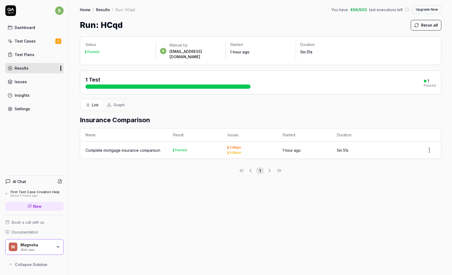
click at [23, 70] on div "Results" at bounding box center [22, 68] width 14 height 6
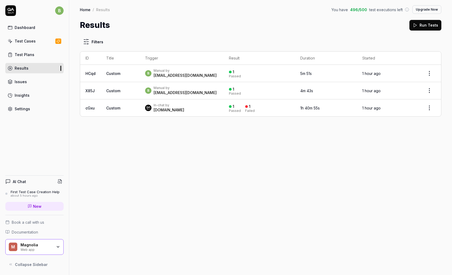
click at [185, 75] on div "[EMAIL_ADDRESS][DOMAIN_NAME]" at bounding box center [184, 75] width 63 height 5
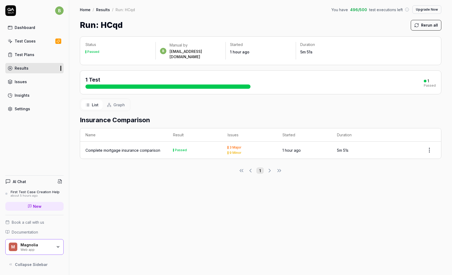
click at [135, 148] on div "Complete mortgage insurance comparison" at bounding box center [122, 151] width 75 height 6
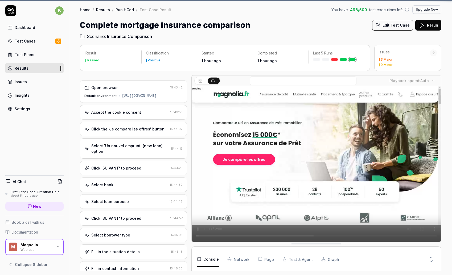
scroll to position [28, 0]
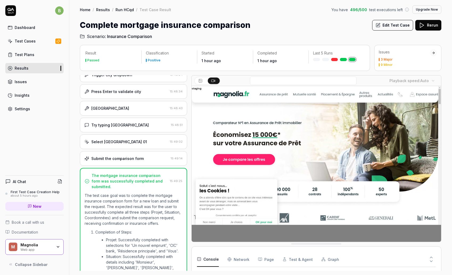
click at [130, 161] on div "Submit the comparison form" at bounding box center [117, 159] width 52 height 6
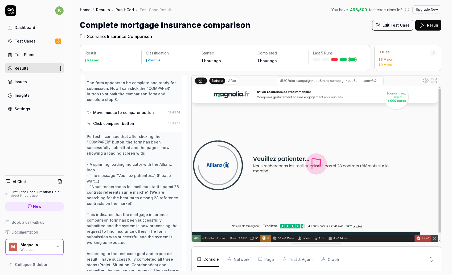
scroll to position [510, 0]
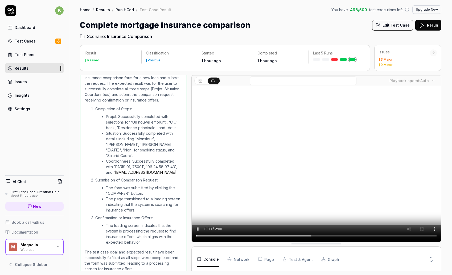
scroll to position [414, 0]
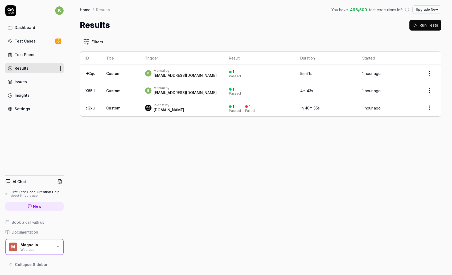
click at [29, 39] on div "Test Cases" at bounding box center [25, 41] width 21 height 6
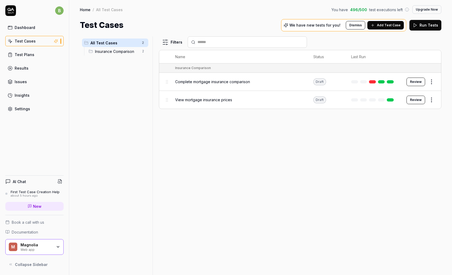
click at [219, 100] on span "View mortgage insurance prices" at bounding box center [203, 100] width 57 height 6
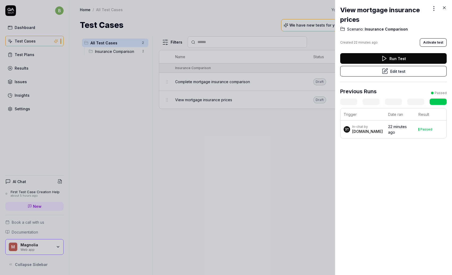
click at [361, 131] on div "[DOMAIN_NAME]" at bounding box center [367, 131] width 31 height 5
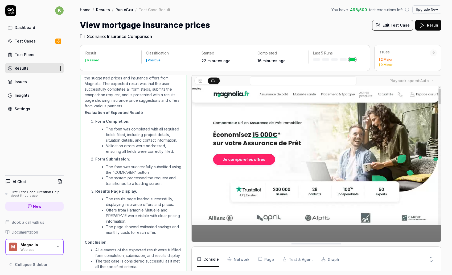
scroll to position [18, 0]
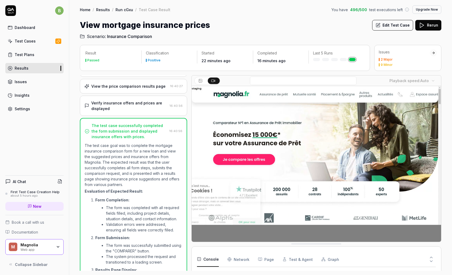
click at [124, 105] on div "Verify insurance offers and prices are displayed" at bounding box center [129, 105] width 76 height 11
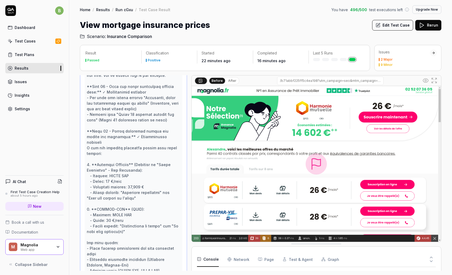
scroll to position [501, 0]
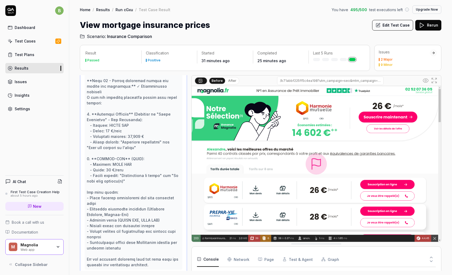
click at [27, 42] on div "Test Cases" at bounding box center [25, 41] width 21 height 6
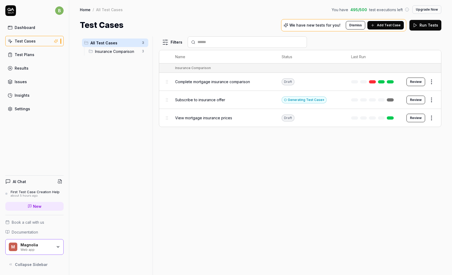
click at [211, 98] on span "Subscribe to insurance offer" at bounding box center [200, 100] width 50 height 6
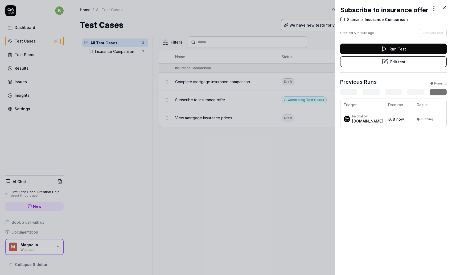
click at [364, 121] on div "[DOMAIN_NAME]" at bounding box center [367, 121] width 31 height 5
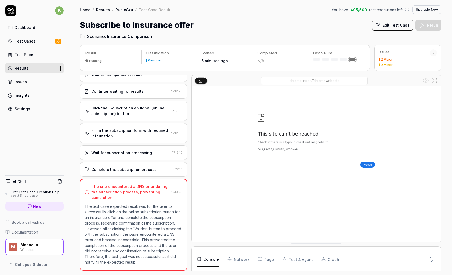
scroll to position [525, 0]
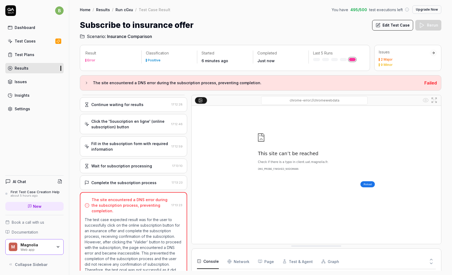
click at [127, 184] on div "Complete the subscription process" at bounding box center [123, 183] width 65 height 6
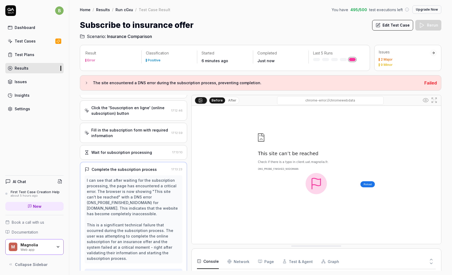
scroll to position [543, 0]
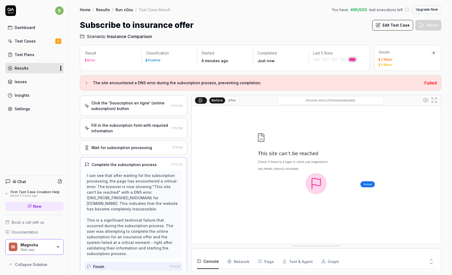
click at [125, 152] on div "Wait for subscription processing 17:13:10" at bounding box center [133, 147] width 107 height 15
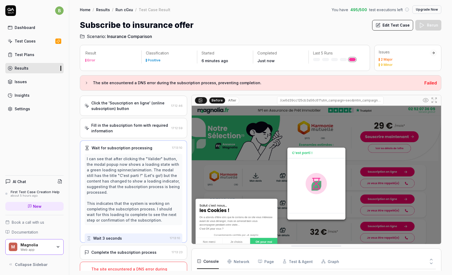
scroll to position [510, 0]
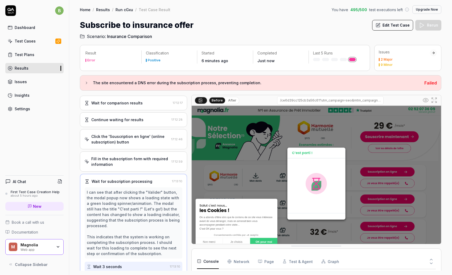
click at [133, 161] on div "Fill in the subscription form with required information" at bounding box center [130, 161] width 78 height 11
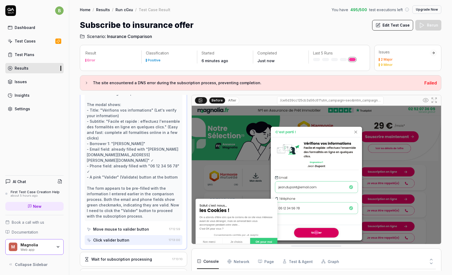
scroll to position [644, 0]
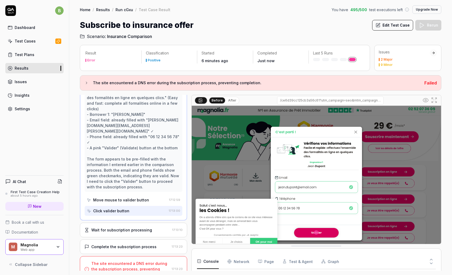
click at [131, 227] on div "Wait for subscription processing" at bounding box center [121, 230] width 61 height 6
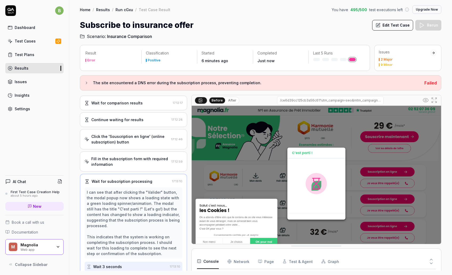
scroll to position [555, 0]
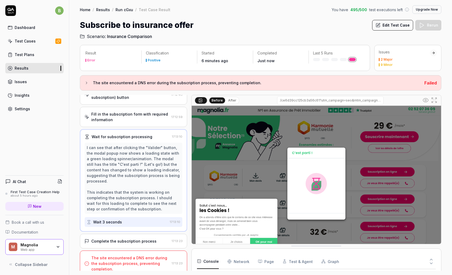
click at [128, 239] on div "Complete the subscription process" at bounding box center [123, 242] width 65 height 6
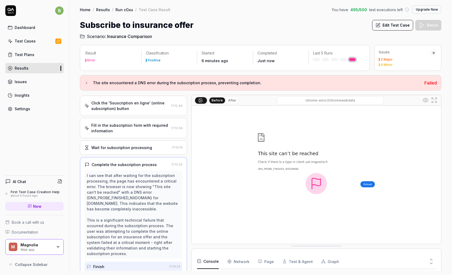
scroll to position [571, 0]
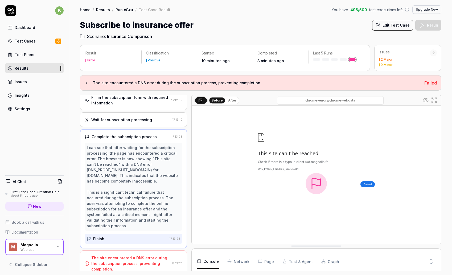
click at [27, 68] on div "Results" at bounding box center [22, 68] width 14 height 6
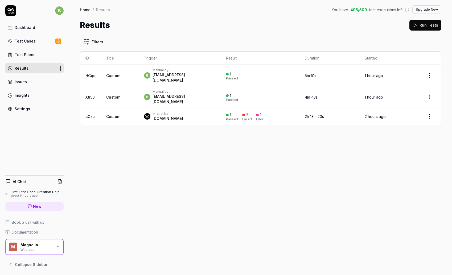
click at [36, 68] on link "Results" at bounding box center [34, 68] width 58 height 10
click at [194, 23] on div "Results Run Tests" at bounding box center [260, 25] width 361 height 12
click at [28, 41] on div "Test Cases" at bounding box center [25, 41] width 21 height 6
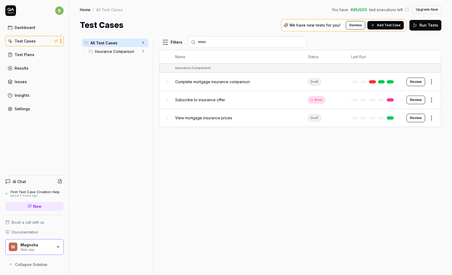
click at [216, 99] on span "Subscribe to insurance offer" at bounding box center [200, 100] width 50 height 6
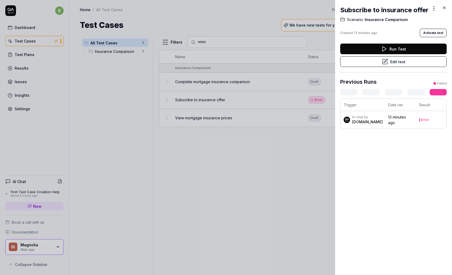
click at [358, 123] on div "[DOMAIN_NAME]" at bounding box center [367, 121] width 31 height 5
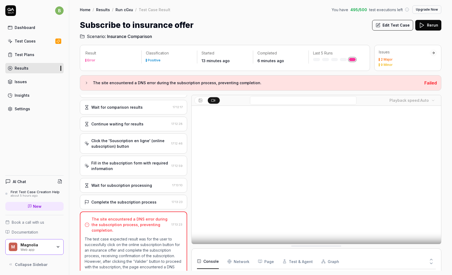
scroll to position [538, 0]
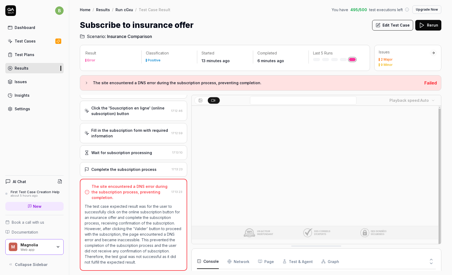
click at [431, 25] on button "Rerun" at bounding box center [428, 25] width 26 height 11
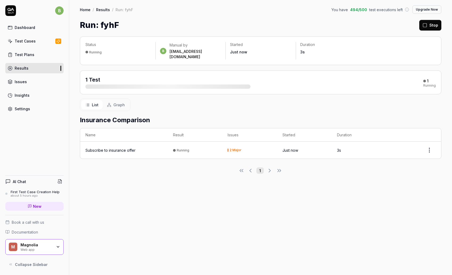
click at [106, 148] on div "Subscribe to insurance offer" at bounding box center [110, 151] width 50 height 6
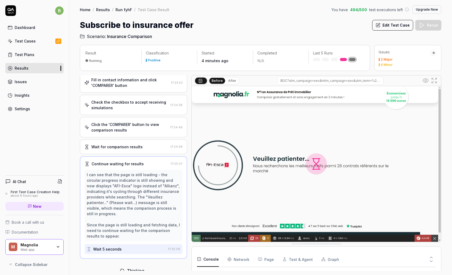
scroll to position [194, 0]
click at [296, 24] on div "Subscribe to insurance offer Edit Test Case Rerun" at bounding box center [260, 25] width 361 height 12
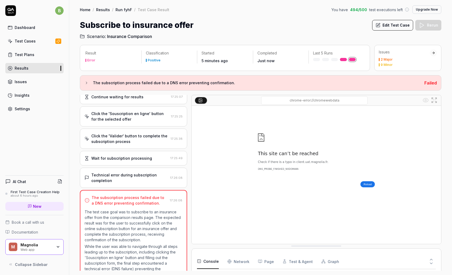
scroll to position [18, 0]
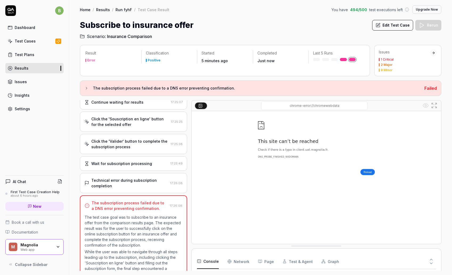
click at [127, 184] on div "Technical error during subscription completion" at bounding box center [129, 183] width 77 height 11
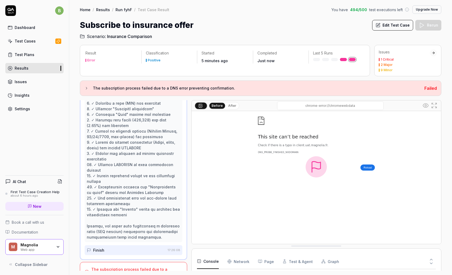
scroll to position [23, 0]
click at [241, 262] on Requests "Network" at bounding box center [238, 261] width 22 height 15
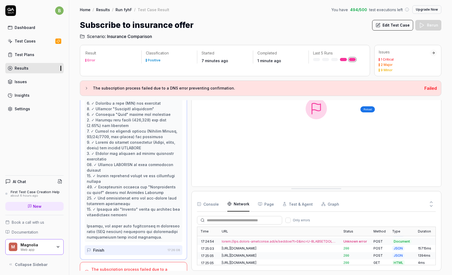
scroll to position [518, 0]
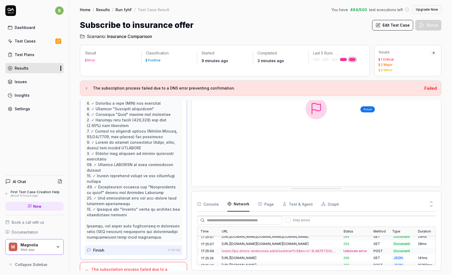
click at [325, 270] on div "https://client.uat.magnolia.fr/account/activate?token=63565e7b2be84e148bf3e9670…" at bounding box center [279, 272] width 115 height 5
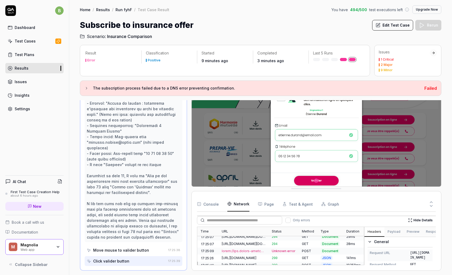
scroll to position [0, 0]
click at [390, 232] on button "Payload" at bounding box center [393, 232] width 19 height 10
click at [413, 231] on button "Preview" at bounding box center [412, 232] width 19 height 10
click at [428, 233] on button "Response" at bounding box center [433, 232] width 23 height 10
click at [371, 232] on button "Headers" at bounding box center [374, 232] width 20 height 10
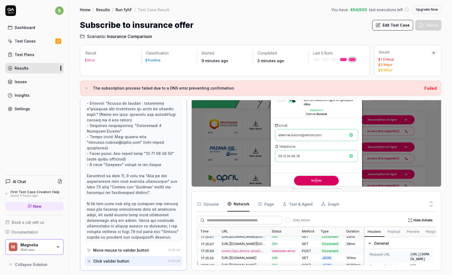
click at [421, 221] on button "Hide Details" at bounding box center [420, 220] width 31 height 9
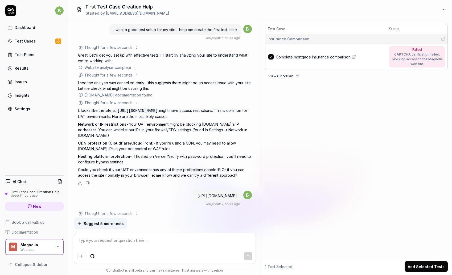
scroll to position [1008, 0]
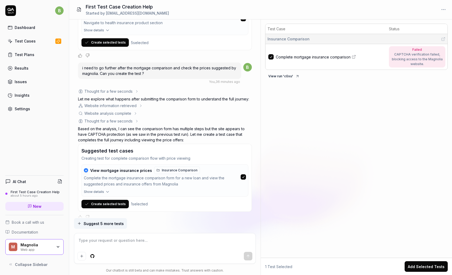
type textarea "*"
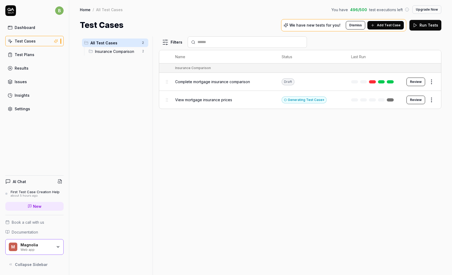
click at [289, 82] on div "Draft" at bounding box center [287, 81] width 13 height 7
click at [429, 83] on html "b Dashboard Test Cases Test Plans Results Issues Insights Settings AI Chat Firs…" at bounding box center [226, 137] width 452 height 275
click at [294, 156] on html "b Dashboard Test Cases Test Plans Results Issues Insights Settings AI Chat Firs…" at bounding box center [226, 137] width 452 height 275
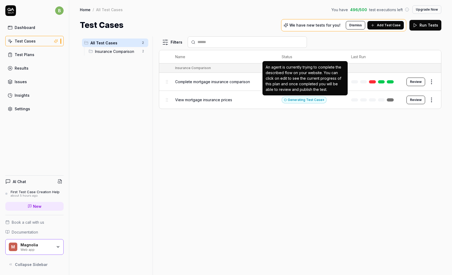
click at [314, 101] on div "Generating Test Case »" at bounding box center [303, 100] width 45 height 7
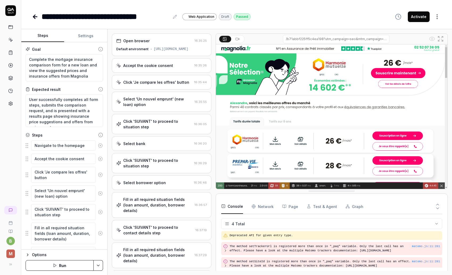
click at [35, 15] on icon at bounding box center [34, 17] width 2 height 4
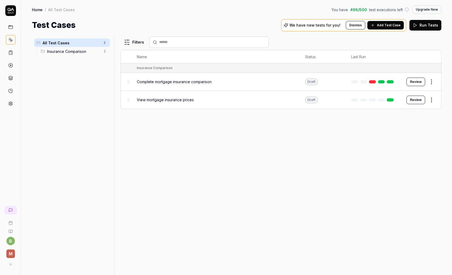
click at [417, 100] on button "Review" at bounding box center [415, 100] width 19 height 9
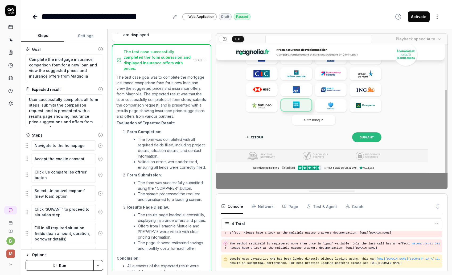
scroll to position [448, 0]
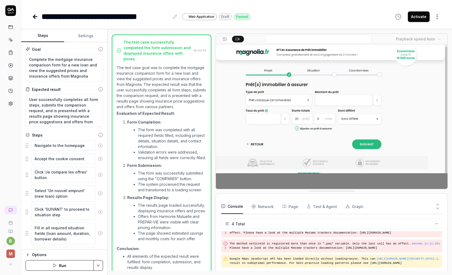
scroll to position [99, 0]
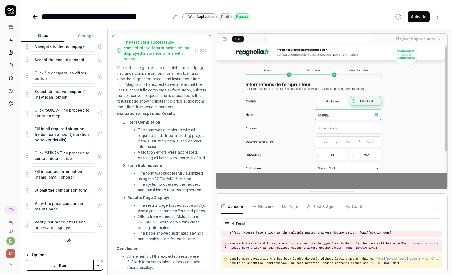
click at [189, 182] on li "The system processed the request and transitioned to a loading screen." at bounding box center [172, 187] width 69 height 11
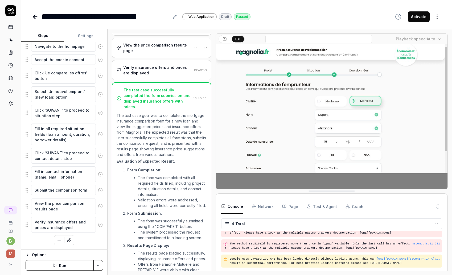
scroll to position [345, 0]
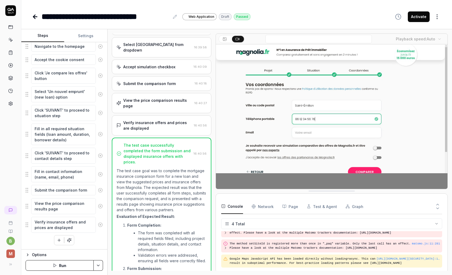
click at [172, 120] on div "Verify insurance offers and prices are displayed" at bounding box center [157, 125] width 68 height 11
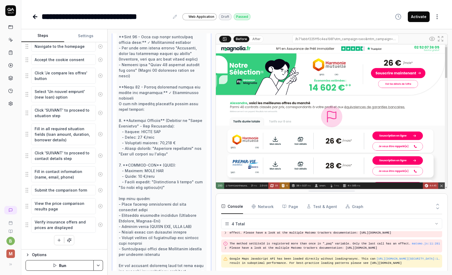
scroll to position [509, 0]
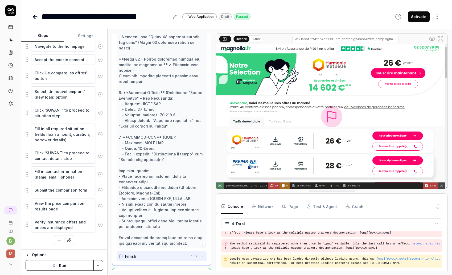
click at [69, 240] on icon "button" at bounding box center [69, 240] width 5 height 5
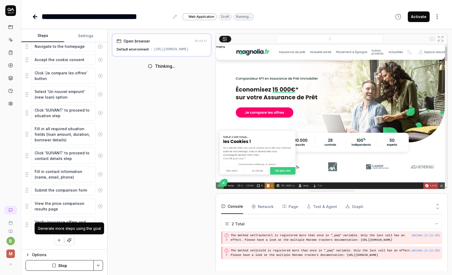
scroll to position [130, 0]
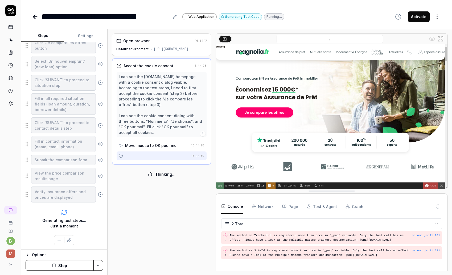
click at [37, 255] on div "Options" at bounding box center [67, 255] width 71 height 6
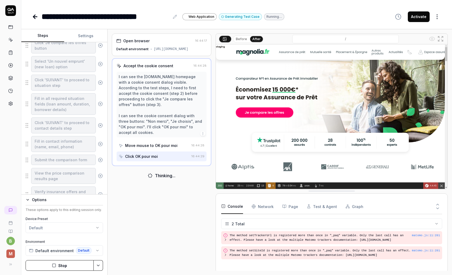
click at [28, 200] on icon "button" at bounding box center [28, 200] width 2 height 1
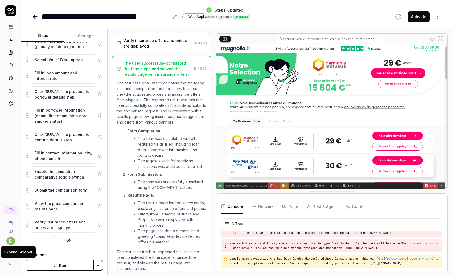
scroll to position [18, 0]
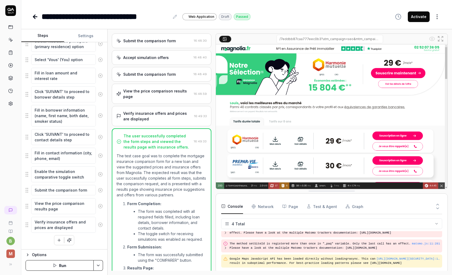
click at [156, 113] on div "Verify insurance offers and prices are displayed" at bounding box center [157, 116] width 69 height 11
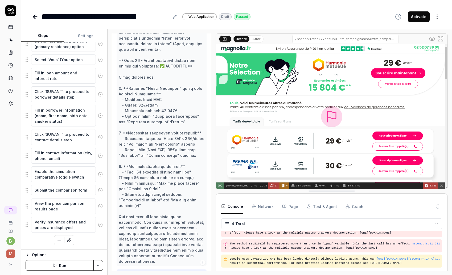
scroll to position [448, 0]
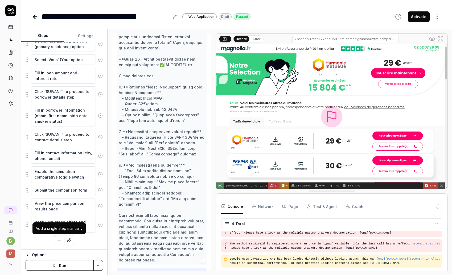
click at [59, 242] on icon "button" at bounding box center [59, 240] width 5 height 5
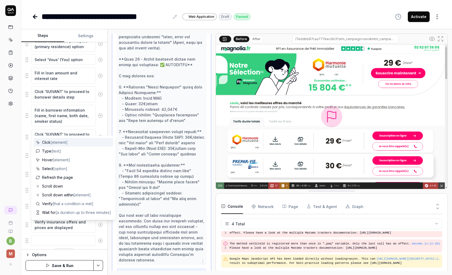
scroll to position [214, 0]
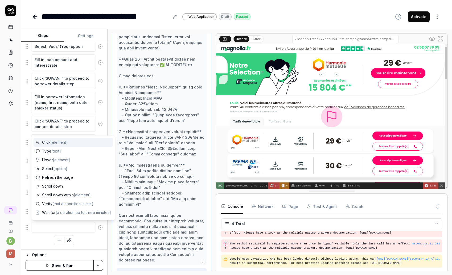
click at [62, 141] on span "[element]" at bounding box center [59, 142] width 17 height 5
type textarea "*"
type textarea "Click"
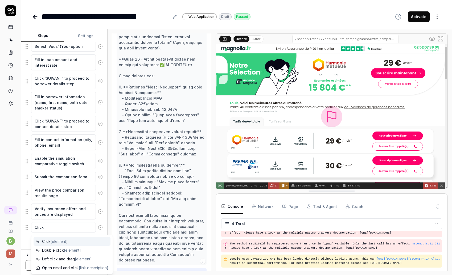
click at [58, 242] on span "[element]" at bounding box center [59, 241] width 17 height 5
click at [404, 135] on img at bounding box center [331, 116] width 231 height 145
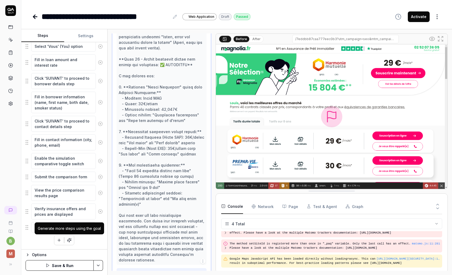
click at [61, 227] on div "Generate more steps using the goal" at bounding box center [69, 229] width 63 height 6
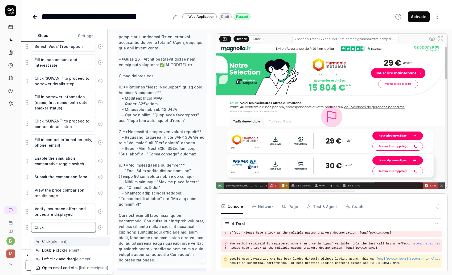
click at [62, 228] on textarea "Click" at bounding box center [63, 227] width 65 height 10
type textarea "*"
type textarea "Click S"
type textarea "*"
type textarea "Click So"
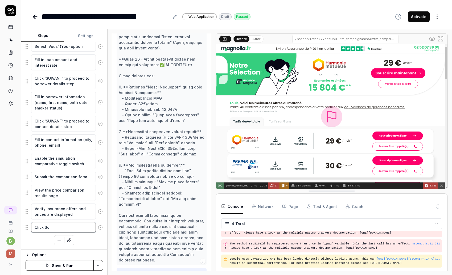
type textarea "*"
type textarea "Click Sou"
type textarea "*"
type textarea "Click Sous"
type textarea "*"
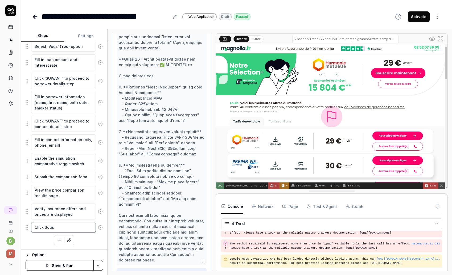
type textarea "Click Sousc"
type textarea "*"
type textarea "Click Souscri"
type textarea "*"
type textarea "Click Souscrip"
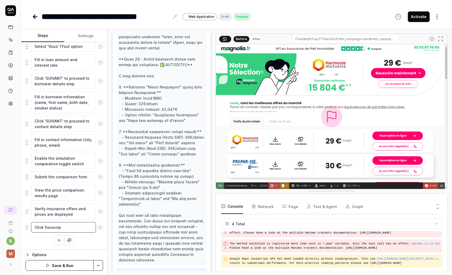
type textarea "*"
type textarea "Click Souscript"
type textarea "*"
type textarea "Click Souscripti"
type textarea "*"
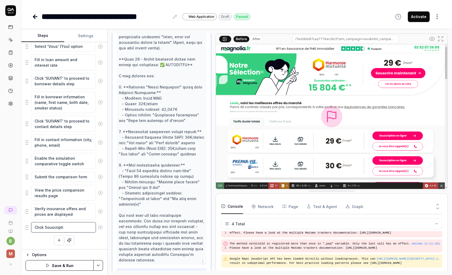
type textarea "Click Souscriptio"
type textarea "*"
type textarea "Click Souscription"
type textarea "*"
type textarea "Click Souscription"
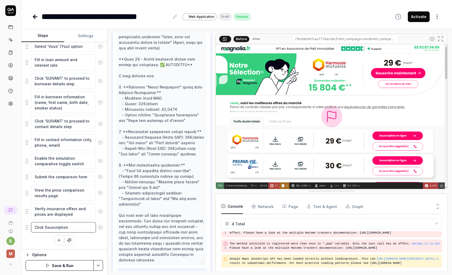
type textarea "*"
type textarea "Click Souscription e"
type textarea "*"
type textarea "Click Souscription en"
type textarea "*"
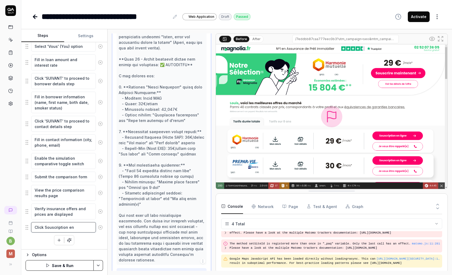
type textarea "Click Souscription en"
type textarea "*"
type textarea "Click Souscription en l"
type textarea "*"
type textarea "Click Souscription [PERSON_NAME]"
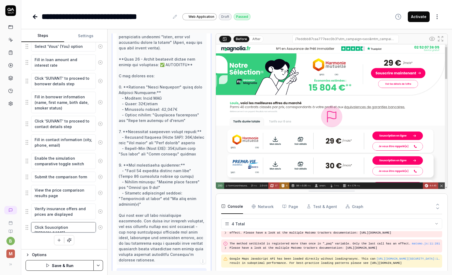
type textarea "*"
type textarea "Click Souscription en lig"
type textarea "*"
type textarea "Click Souscription en lign"
type textarea "*"
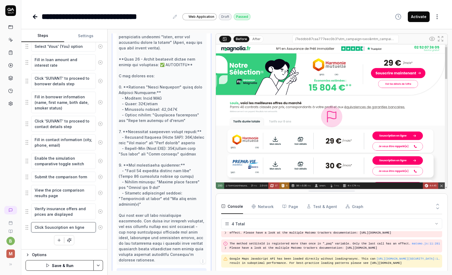
type textarea "Click Souscription en ligne"
click at [94, 238] on div "Navigate to the homepage Accept the cookie consent Click 'Je compare les offres…" at bounding box center [64, 86] width 77 height 319
click at [85, 227] on textarea "Click Souscription en ligne" at bounding box center [63, 227] width 65 height 10
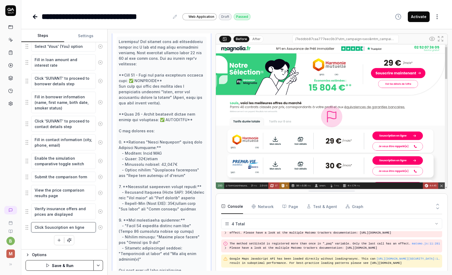
scroll to position [476, 0]
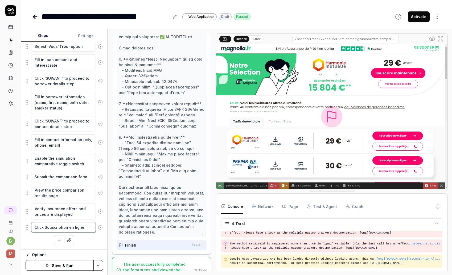
click at [85, 228] on textarea "Click Souscription en ligne" at bounding box center [63, 227] width 65 height 10
click at [27, 229] on fieldset "Navigate to the homepage Accept the cookie consent Click 'Je compare les offres…" at bounding box center [64, 80] width 77 height 307
click at [73, 226] on textarea "Click Souscription en ligne" at bounding box center [63, 227] width 65 height 10
click at [92, 236] on div "Navigate to the homepage Accept the cookie consent Click 'Je compare les offres…" at bounding box center [64, 86] width 77 height 319
click at [392, 133] on img at bounding box center [331, 116] width 231 height 145
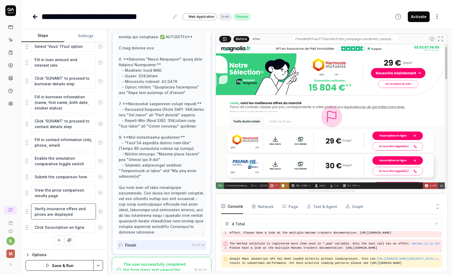
click at [72, 211] on textarea "Verify insurance offers and prices are displayed" at bounding box center [63, 212] width 65 height 16
click at [73, 191] on textarea "View the price comparison results page" at bounding box center [63, 193] width 65 height 16
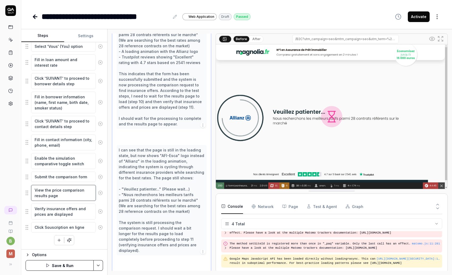
scroll to position [412, 0]
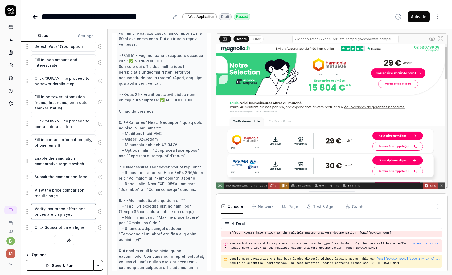
click at [72, 213] on textarea "Verify insurance offers and prices are displayed" at bounding box center [63, 212] width 65 height 16
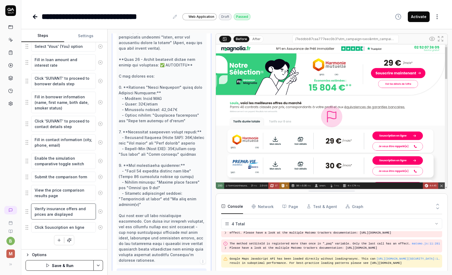
scroll to position [448, 0]
click at [73, 227] on textarea "Click Souscription en ligne" at bounding box center [63, 227] width 65 height 10
click at [99, 266] on html "**********" at bounding box center [226, 137] width 452 height 275
click at [110, 235] on html "**********" at bounding box center [226, 137] width 452 height 275
click at [45, 228] on textarea "Click Souscription en ligne" at bounding box center [63, 227] width 65 height 10
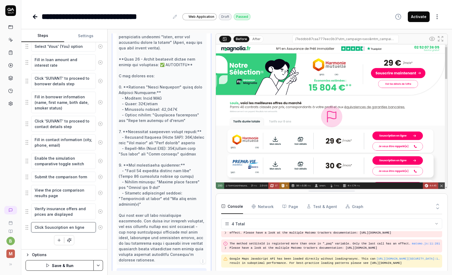
type textarea "*"
type textarea "Click 'Souscription en ligne"
click at [85, 228] on textarea "Click 'Souscription en ligne" at bounding box center [63, 227] width 65 height 10
type textarea "*"
type textarea "Click 'Souscription en ligne'"
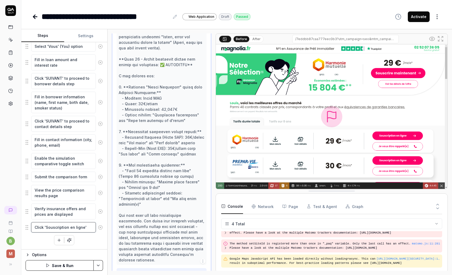
click at [43, 229] on textarea "Click 'Souscription en ligne'" at bounding box center [63, 227] width 65 height 10
type textarea "*"
type textarea "Click 'Souscription en ligne'"
type textarea "*"
type textarea "Click 'Souscription en ligne'"
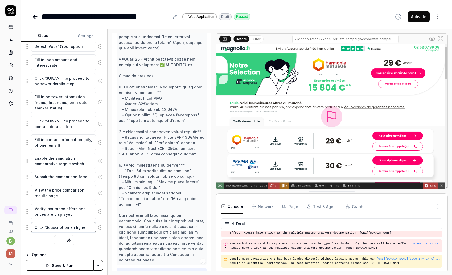
click at [89, 229] on textarea "Click 'Souscription en ligne'" at bounding box center [63, 227] width 65 height 10
type textarea "*"
type textarea "Click 'Souscription en ligne'"
type textarea "*"
type textarea "Click 'Souscription en ligne' o"
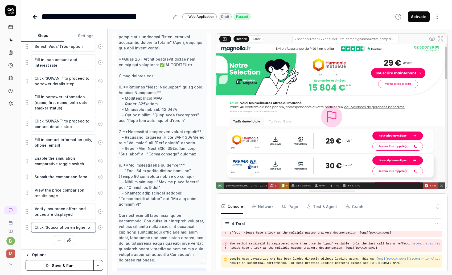
type textarea "*"
type textarea "Click 'Souscription en ligne' on"
type textarea "*"
type textarea "Click 'Souscription en ligne' on"
type textarea "*"
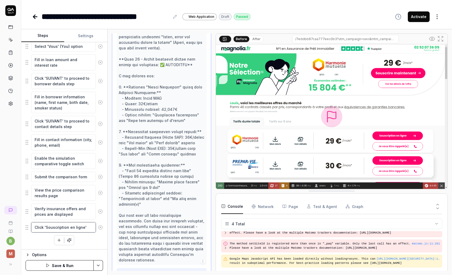
type textarea "Click 'Souscription en ligne' on t"
type textarea "*"
type textarea "Click 'Souscription en ligne' on th"
type textarea "*"
type textarea "Click 'Souscription en ligne' on the"
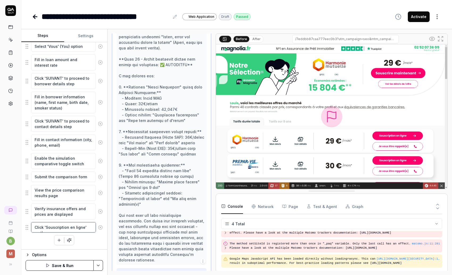
type textarea "*"
type textarea "Click 'Souscription en ligne' on the"
type textarea "*"
type textarea "Click 'Souscription en ligne' on the fi"
type textarea "*"
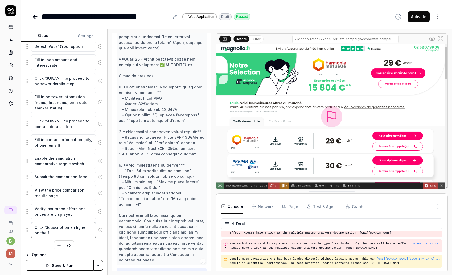
type textarea "Click 'Souscription en ligne' on the fir"
type textarea "*"
type textarea "Click 'Souscription en ligne' on the firs"
type textarea "*"
type textarea "Click 'Souscription en ligne' on the first"
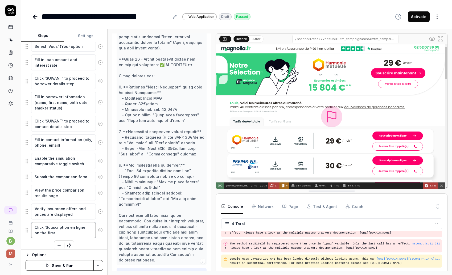
type textarea "*"
type textarea "Click 'Souscription en ligne' on the first i"
type textarea "*"
type textarea "Click 'Souscription en ligne' on the first it"
type textarea "*"
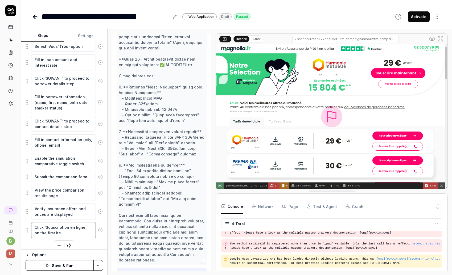
type textarea "Click 'Souscription en ligne' on the first item"
type textarea "*"
type textarea "Click 'Souscription en ligne' on the first item"
click at [93, 243] on div "Navigate to the homepage Accept the cookie consent Click 'Je compare les offres…" at bounding box center [64, 89] width 77 height 324
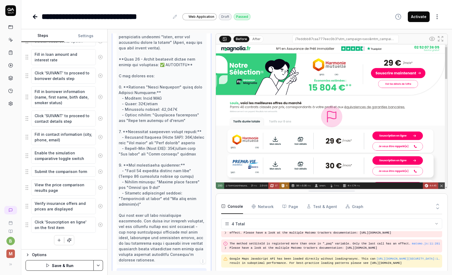
scroll to position [476, 0]
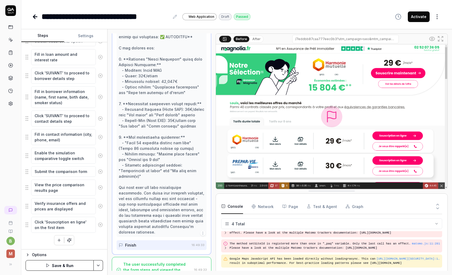
click at [101, 226] on icon at bounding box center [100, 225] width 5 height 5
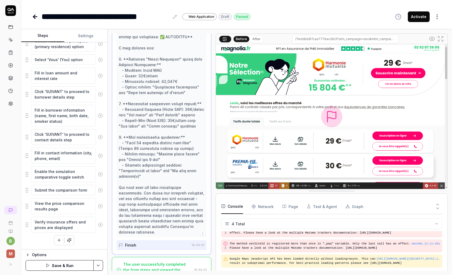
click at [100, 265] on html "**********" at bounding box center [226, 137] width 452 height 275
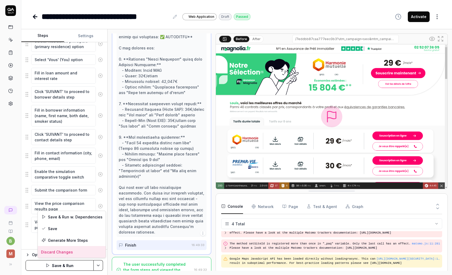
click at [59, 252] on div "Discard Changes" at bounding box center [72, 252] width 68 height 12
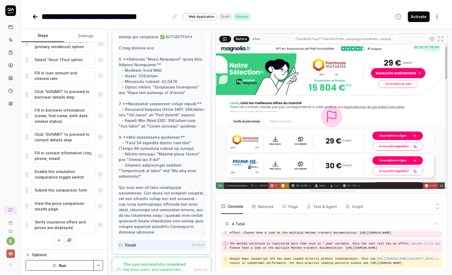
click at [35, 17] on icon at bounding box center [35, 17] width 4 height 0
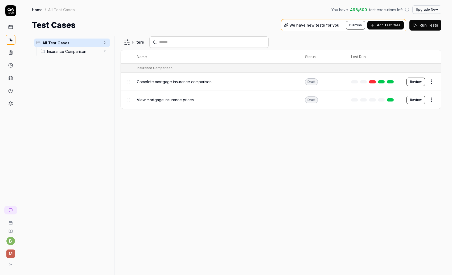
click at [177, 101] on span "View mortgage insurance prices" at bounding box center [165, 100] width 57 height 6
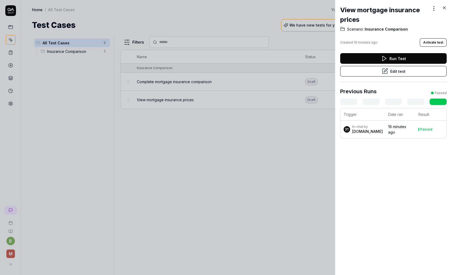
click at [404, 71] on button "Edit test" at bounding box center [393, 71] width 106 height 11
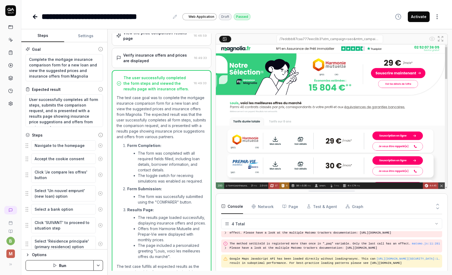
scroll to position [377, 0]
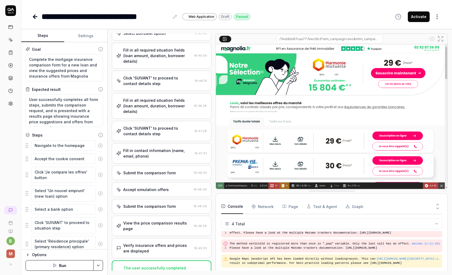
scroll to position [155, 0]
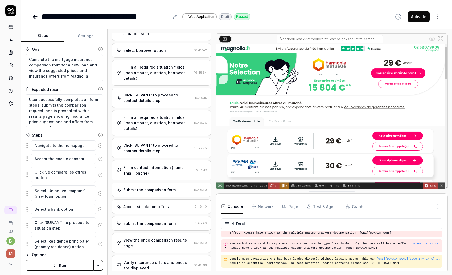
click at [170, 100] on div "Click 'SUIVANT' to proceed to contact details step" at bounding box center [157, 97] width 69 height 11
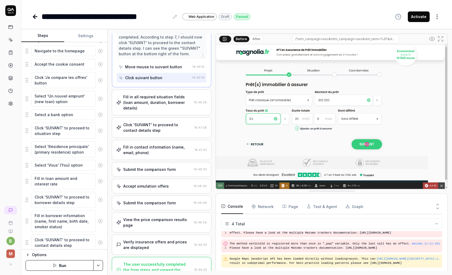
scroll to position [200, 0]
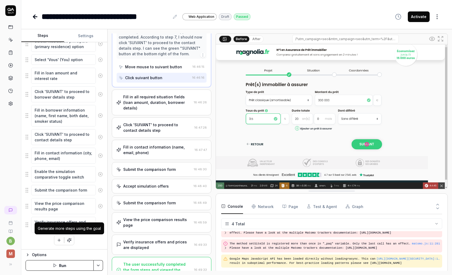
click at [67, 226] on div "Generate more steps using the goal" at bounding box center [69, 229] width 63 height 6
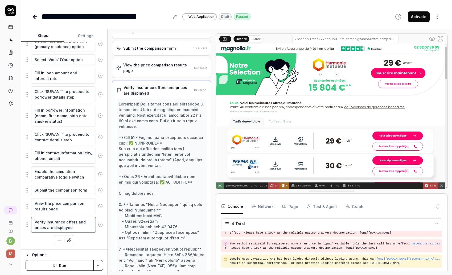
click at [47, 225] on textarea "Verify insurance offers and prices are displayed" at bounding box center [63, 225] width 65 height 16
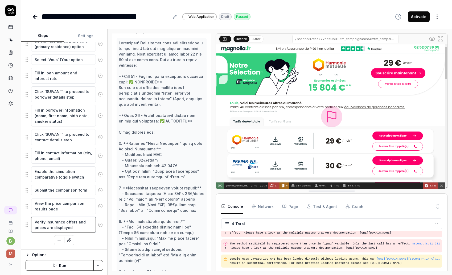
scroll to position [448, 0]
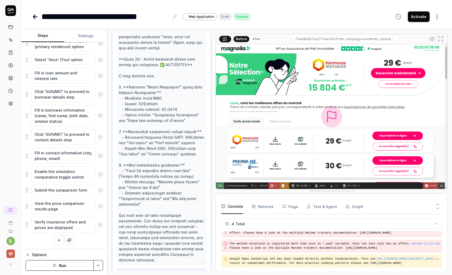
click at [83, 36] on button "Settings" at bounding box center [85, 36] width 43 height 13
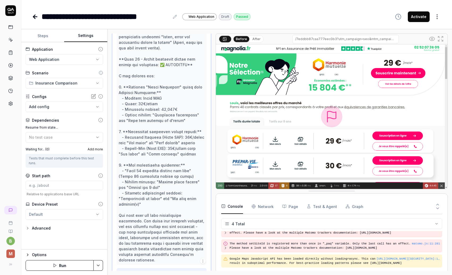
click at [91, 106] on body "**********" at bounding box center [226, 137] width 452 height 275
click at [113, 105] on html "**********" at bounding box center [226, 137] width 452 height 275
click at [95, 138] on button "No test case" at bounding box center [64, 137] width 77 height 11
click at [106, 130] on div "**********" at bounding box center [64, 145] width 86 height 207
click at [92, 137] on div "No test case" at bounding box center [61, 138] width 65 height 6
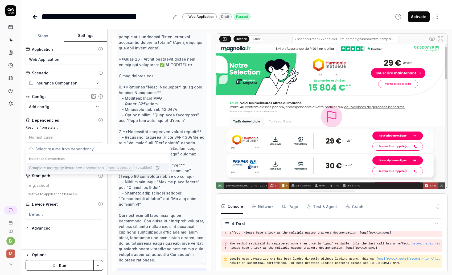
click at [104, 130] on div "**********" at bounding box center [64, 145] width 86 height 207
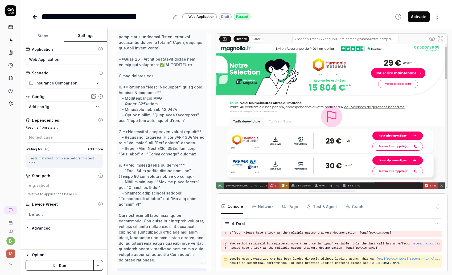
click at [40, 35] on button "Steps" at bounding box center [42, 36] width 43 height 13
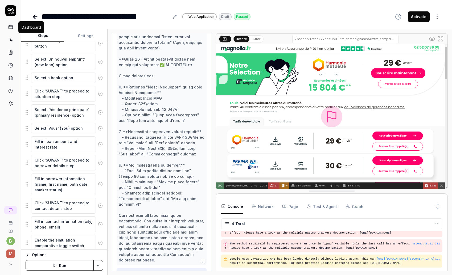
click at [11, 26] on icon at bounding box center [10, 27] width 5 height 5
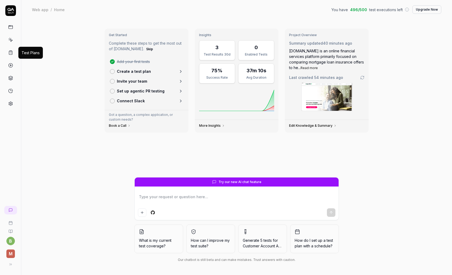
click at [11, 54] on icon at bounding box center [10, 52] width 5 height 5
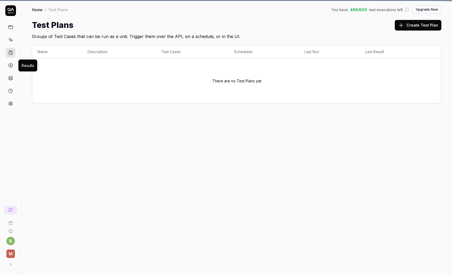
click at [12, 65] on icon at bounding box center [10, 65] width 5 height 5
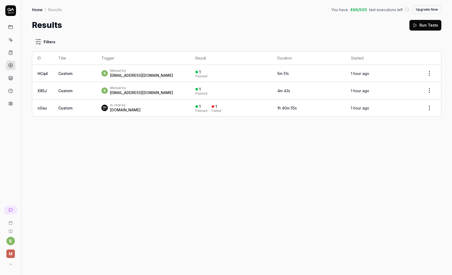
click at [9, 265] on icon at bounding box center [11, 265] width 4 height 4
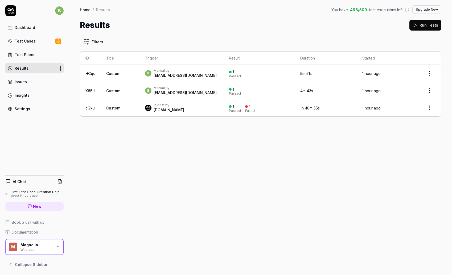
click at [27, 81] on link "Issues" at bounding box center [34, 82] width 58 height 10
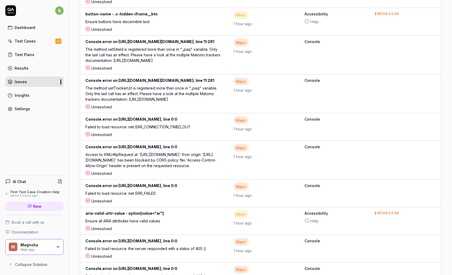
scroll to position [322, 0]
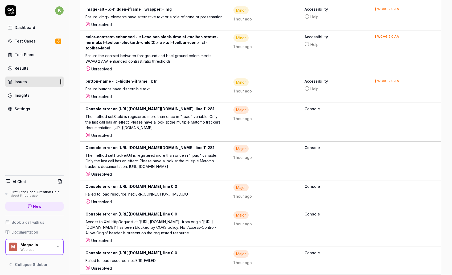
click at [34, 95] on link "Insights" at bounding box center [34, 95] width 58 height 10
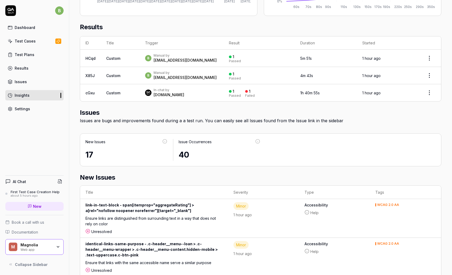
scroll to position [167, 0]
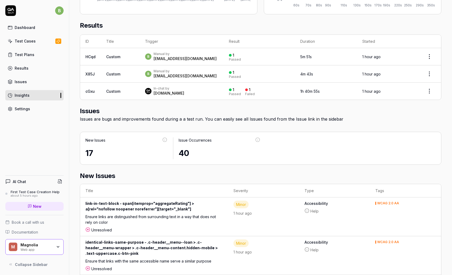
click at [430, 93] on html "b Dashboard Test Cases Test Plans Results Issues Insights Settings AI Chat Firs…" at bounding box center [226, 137] width 452 height 275
click at [356, 112] on html "b Dashboard Test Cases Test Plans Results Issues Insights Settings AI Chat Firs…" at bounding box center [226, 137] width 452 height 275
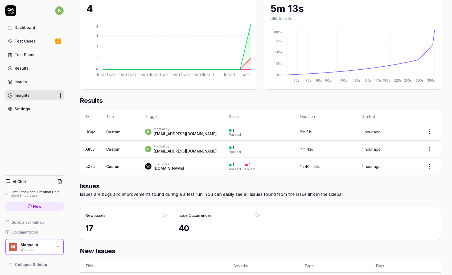
scroll to position [0, 0]
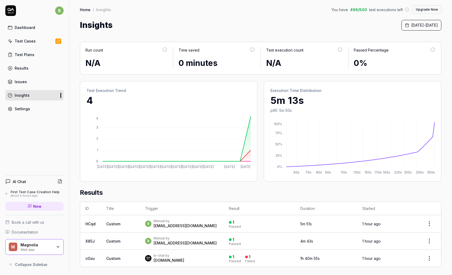
click at [26, 82] on div "Issues" at bounding box center [21, 82] width 12 height 6
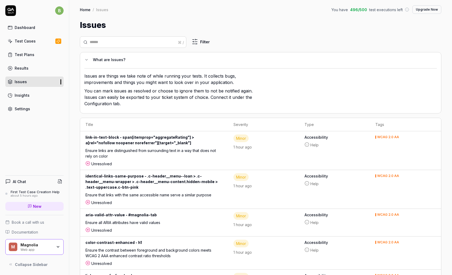
click at [31, 53] on div "Test Plans" at bounding box center [25, 55] width 20 height 6
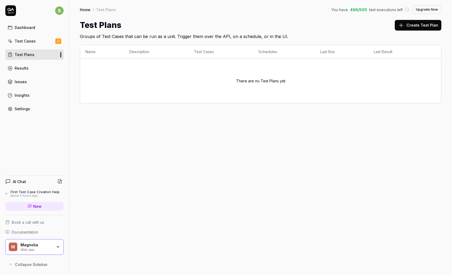
click at [30, 40] on div "Test Cases" at bounding box center [25, 41] width 21 height 6
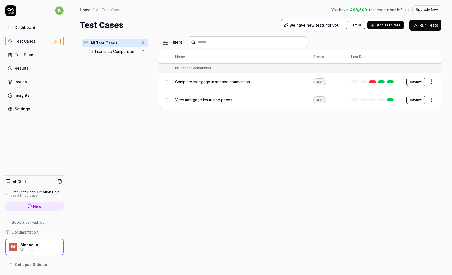
click at [396, 26] on span "Add Test Case" at bounding box center [389, 25] width 24 height 5
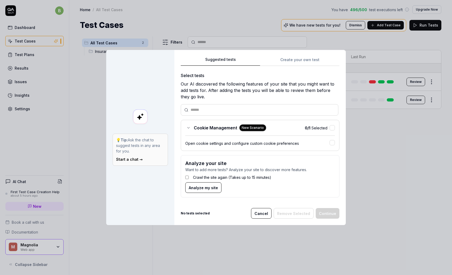
click at [264, 212] on button "Cancel" at bounding box center [261, 213] width 20 height 11
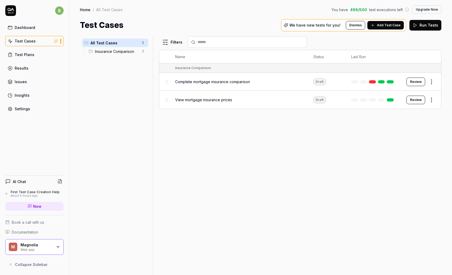
click at [39, 193] on div "First Test Case Creation Help" at bounding box center [35, 192] width 49 height 4
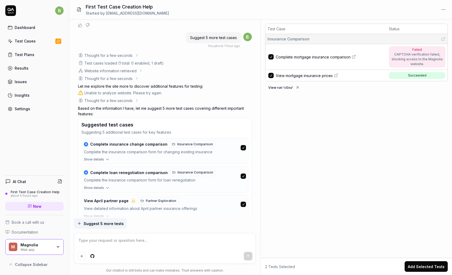
scroll to position [941, 0]
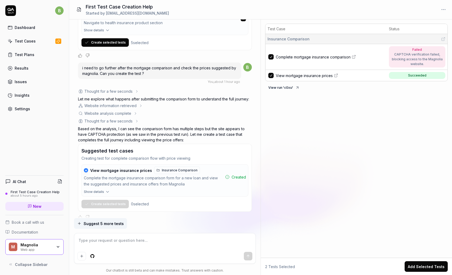
click at [111, 244] on textarea at bounding box center [164, 243] width 175 height 13
type textarea "*"
type textarea "N"
type textarea "*"
type textarea "No"
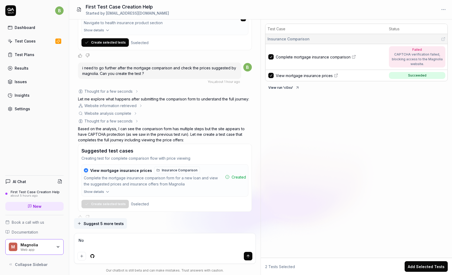
type textarea "*"
type textarea "No"
type textarea "*"
type textarea "No w"
type textarea "*"
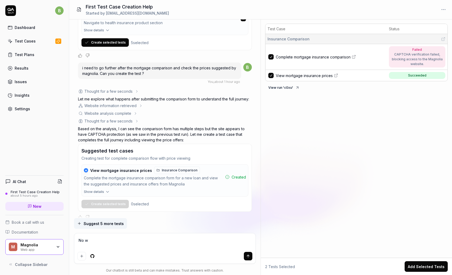
type textarea "No wi"
type textarea "*"
type textarea "No w"
type textarea "*"
type textarea "No"
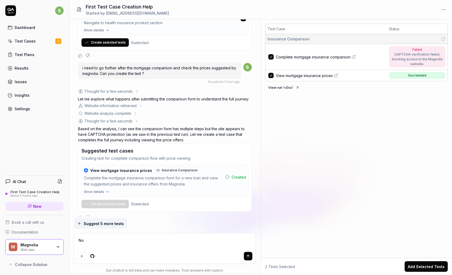
type textarea "*"
type textarea "No"
type textarea "*"
type textarea "Now"
type textarea "*"
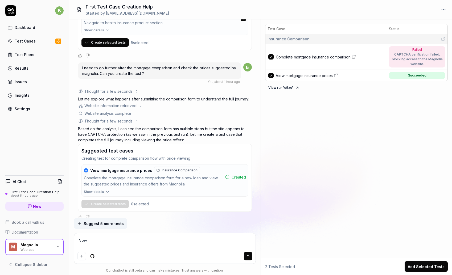
type textarea "Now"
type textarea "*"
type textarea "Now i"
type textarea "*"
type textarea "Now i"
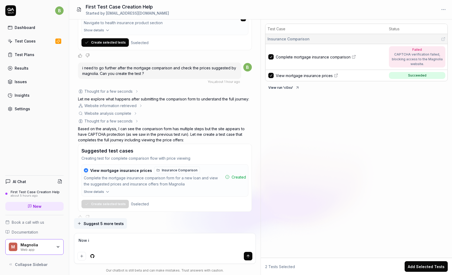
type textarea "*"
type textarea "Now i n"
type textarea "*"
type textarea "Now i ne"
type textarea "*"
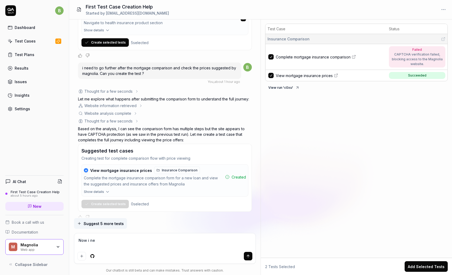
type textarea "Now i nee"
type textarea "*"
type textarea "Now i need"
type textarea "*"
type textarea "Now i need t"
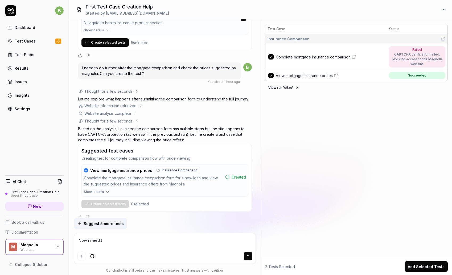
type textarea "*"
type textarea "Now i need to"
type textarea "*"
type textarea "Now i need to"
type textarea "*"
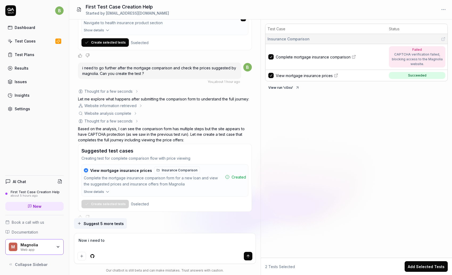
type textarea "Now i need to g"
type textarea "*"
type textarea "Now i need to go"
type textarea "*"
type textarea "Now i need to go"
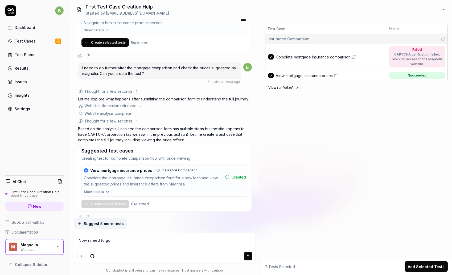
type textarea "*"
type textarea "Now i need to go f"
type textarea "*"
type textarea "Now i need to go fi"
type textarea "*"
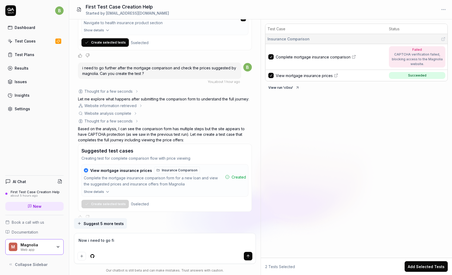
type textarea "Now i need to go f"
type textarea "*"
type textarea "Now i need to go fu"
type textarea "*"
type textarea "Now i need to go fur"
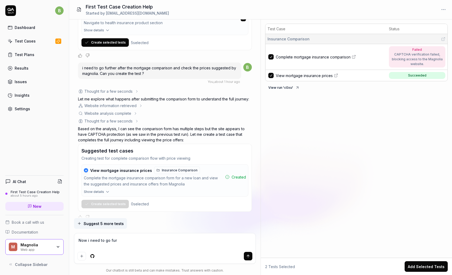
type textarea "*"
type textarea "Now i need to go furth"
type textarea "*"
type textarea "Now i need to go furthe"
type textarea "*"
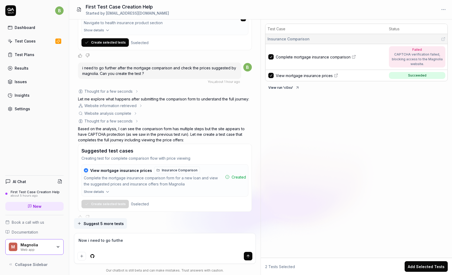
type textarea "Now i need to go further"
type textarea "*"
type textarea "Now i need to go further"
type textarea "*"
type textarea "Now i need to go further i"
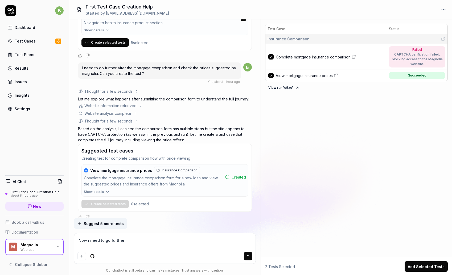
type textarea "*"
type textarea "Now i need to go further in"
type textarea "*"
type textarea "Now i need to go further in"
type textarea "*"
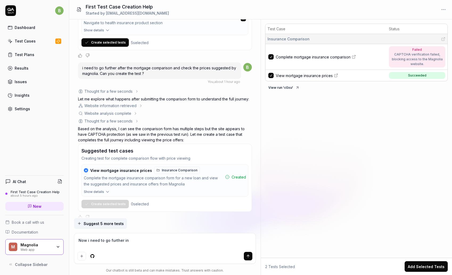
type textarea "Now i need to go further in m"
type textarea "*"
type textarea "Now i need to go further in my"
type textarea "*"
type textarea "Now i need to go further in my"
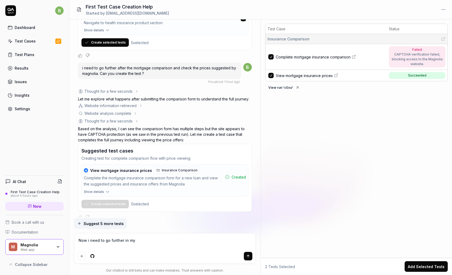
type textarea "*"
type textarea "Now i need to go further in my t"
type textarea "*"
type textarea "Now i need to go further in my te"
type textarea "*"
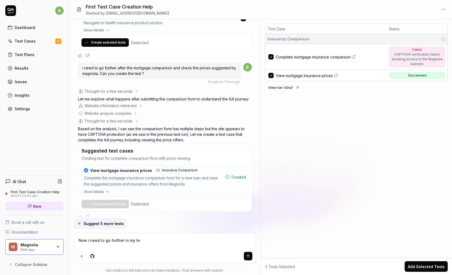
type textarea "Now i need to go further in my tes"
type textarea "*"
type textarea "Now i need to go further in my test"
type textarea "*"
type textarea "Now i need to go further in my test"
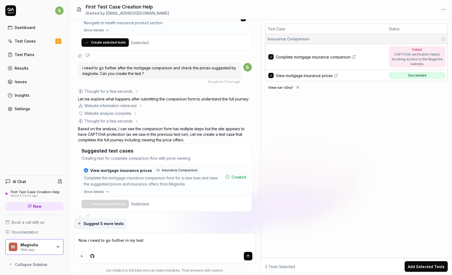
type textarea "*"
type textarea "Now i need to go further in my test a"
type textarea "*"
type textarea "Now i need to go further in my test an"
type textarea "*"
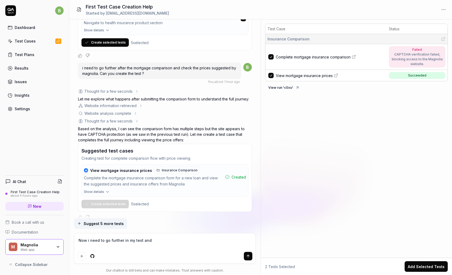
type textarea "Now i need to go further in my test and"
type textarea "*"
type textarea "Now i need to go further in my test and s"
type textarea "*"
type textarea "Now i need to go further in my test and su"
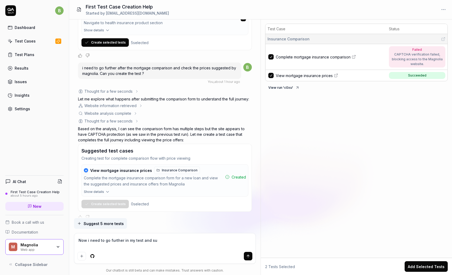
type textarea "*"
type textarea "Now i need to go further in my test and sub"
type textarea "*"
type textarea "Now i need to go further in my test and subs"
type textarea "*"
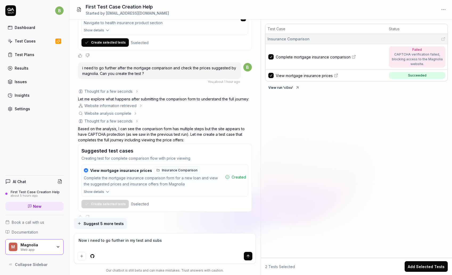
type textarea "Now i need to go further in my test and subsc"
type textarea "*"
type textarea "Now i need to go further in my test and subscr"
type textarea "*"
type textarea "Now i need to go further in my test and subscri"
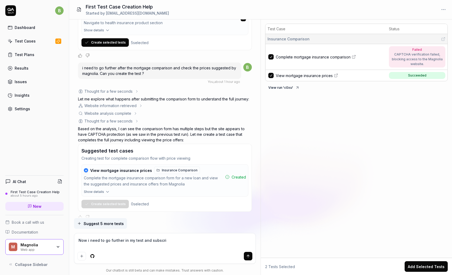
type textarea "*"
type textarea "Now i need to go further in my test and subscrib"
type textarea "*"
type textarea "Now i need to go further in my test and subscribe"
type textarea "*"
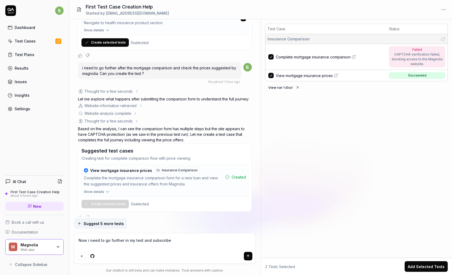
type textarea "Now i need to go further in my test and subscribe"
type textarea "*"
type textarea "Now i need to go further in my test and subscribe t"
type textarea "*"
type textarea "Now i need to go further in my test and subscribe to"
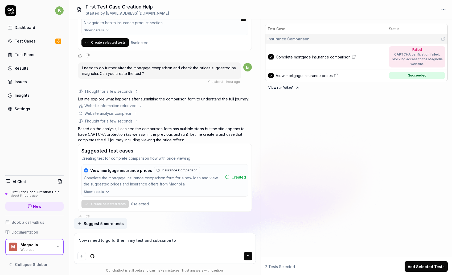
type textarea "*"
type textarea "Now i need to go further in my test and subscribe to"
type textarea "*"
type textarea "Now i need to go further in my test and subscribe to a"
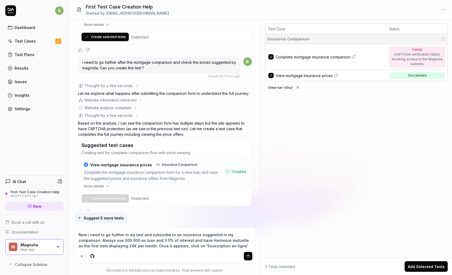
scroll to position [952, 0]
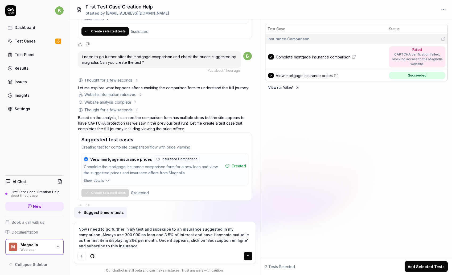
click at [248, 254] on icon "submit" at bounding box center [248, 256] width 4 height 4
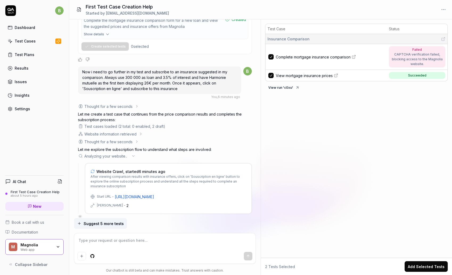
scroll to position [1129, 0]
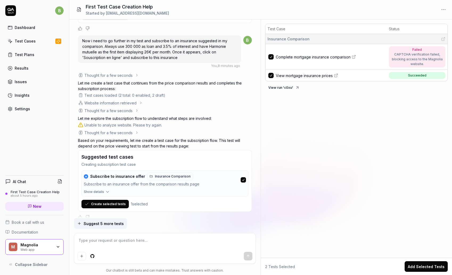
click at [105, 190] on icon "button" at bounding box center [107, 192] width 5 height 5
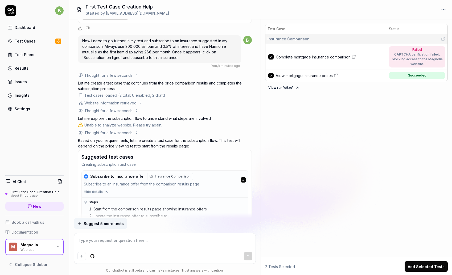
scroll to position [1176, 0]
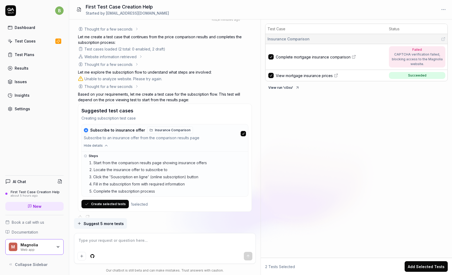
click at [107, 200] on button "Create selected tests" at bounding box center [104, 204] width 47 height 9
